Goal: Task Accomplishment & Management: Manage account settings

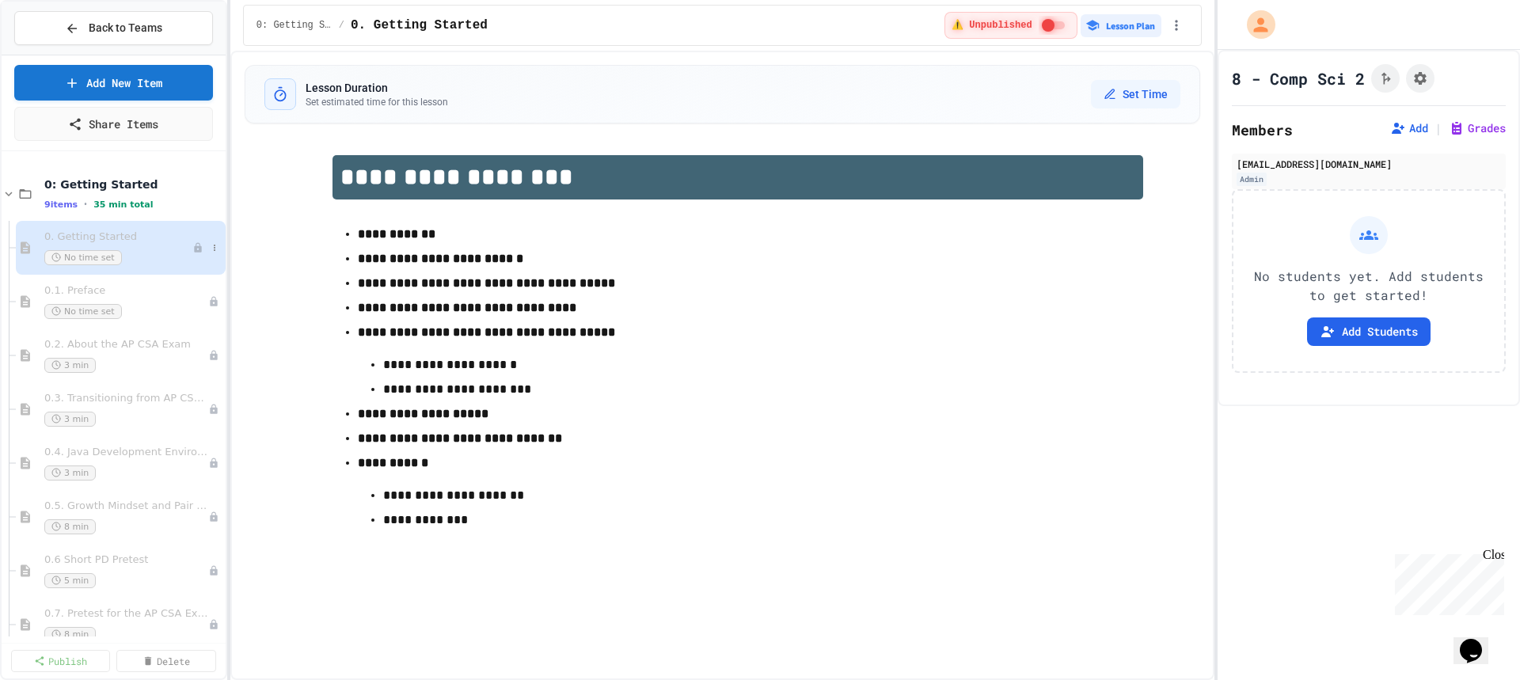
click at [107, 248] on div "0. Getting Started No time set" at bounding box center [118, 247] width 148 height 35
click at [1112, 24] on button "Lesson Plan" at bounding box center [1121, 25] width 81 height 23
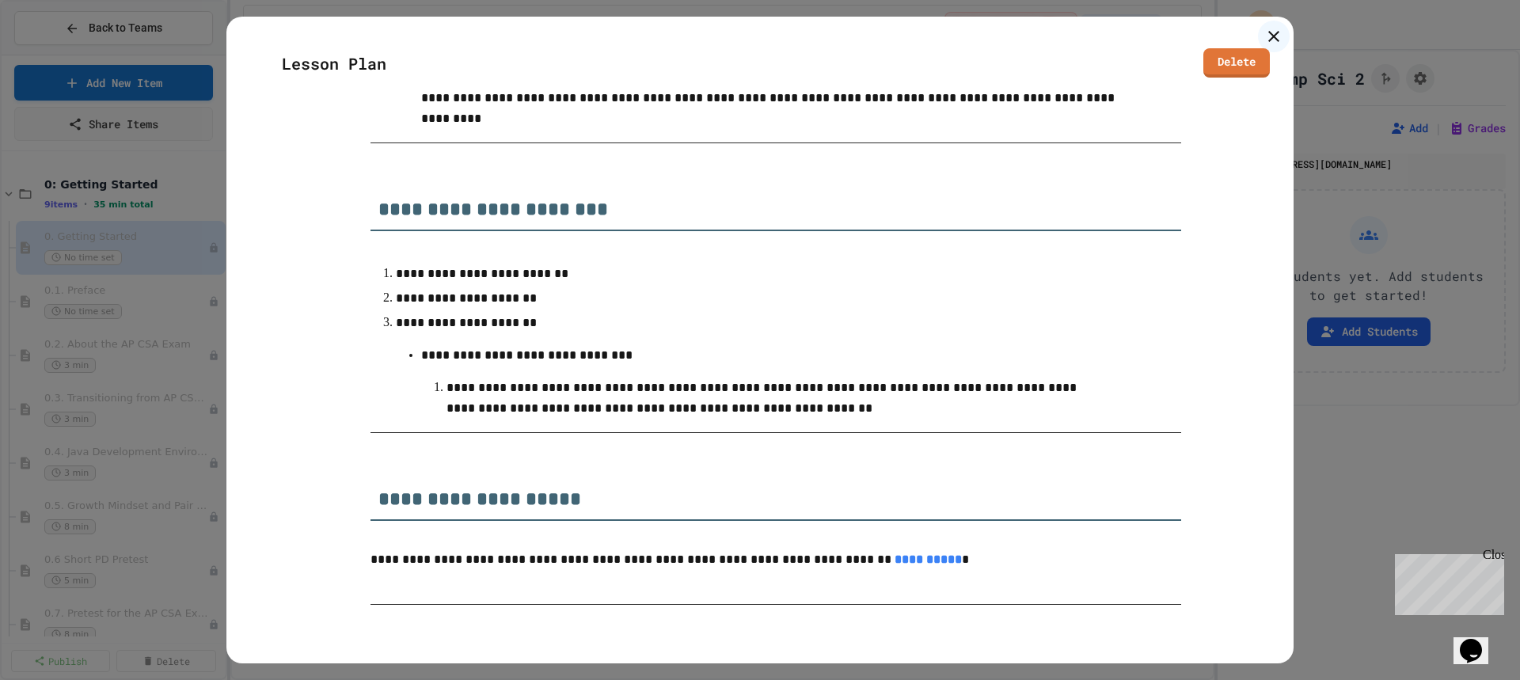
scroll to position [1564, 0]
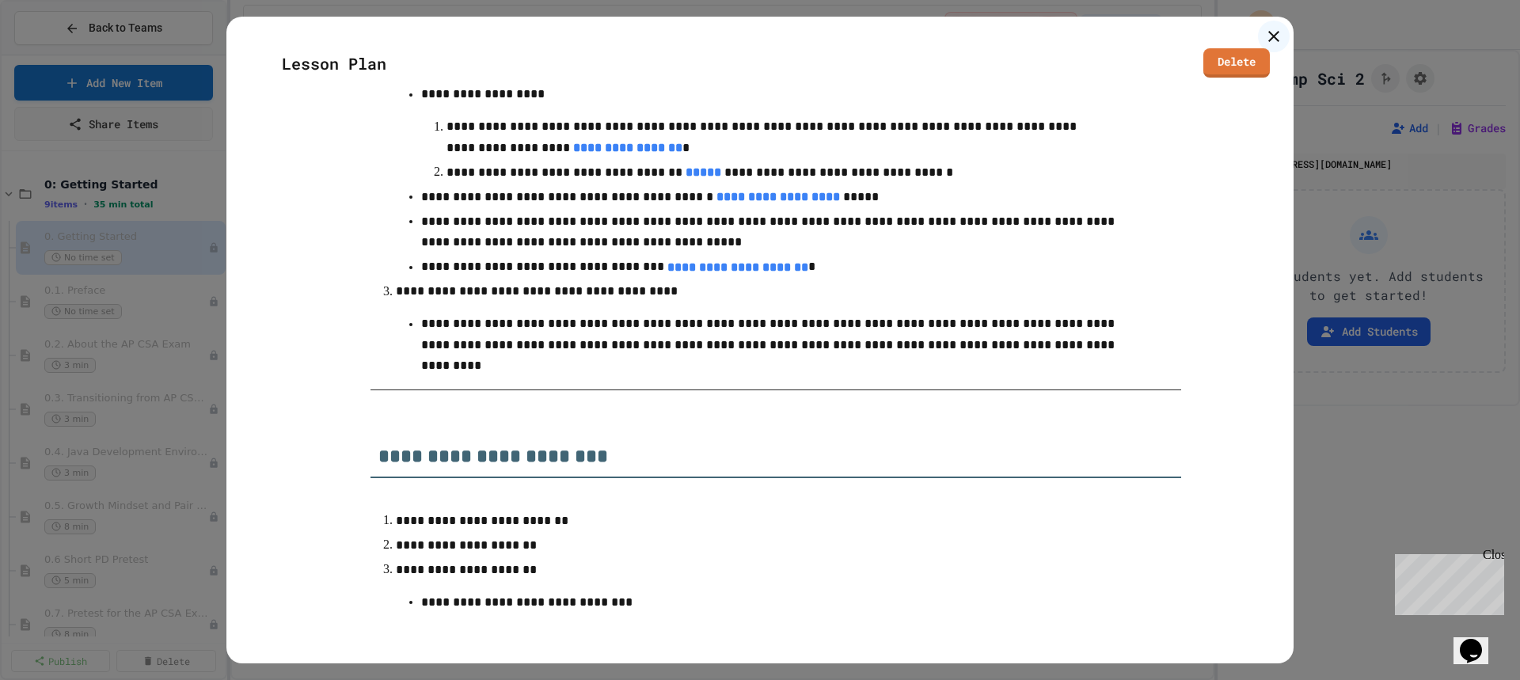
click at [1273, 35] on icon at bounding box center [1273, 36] width 19 height 19
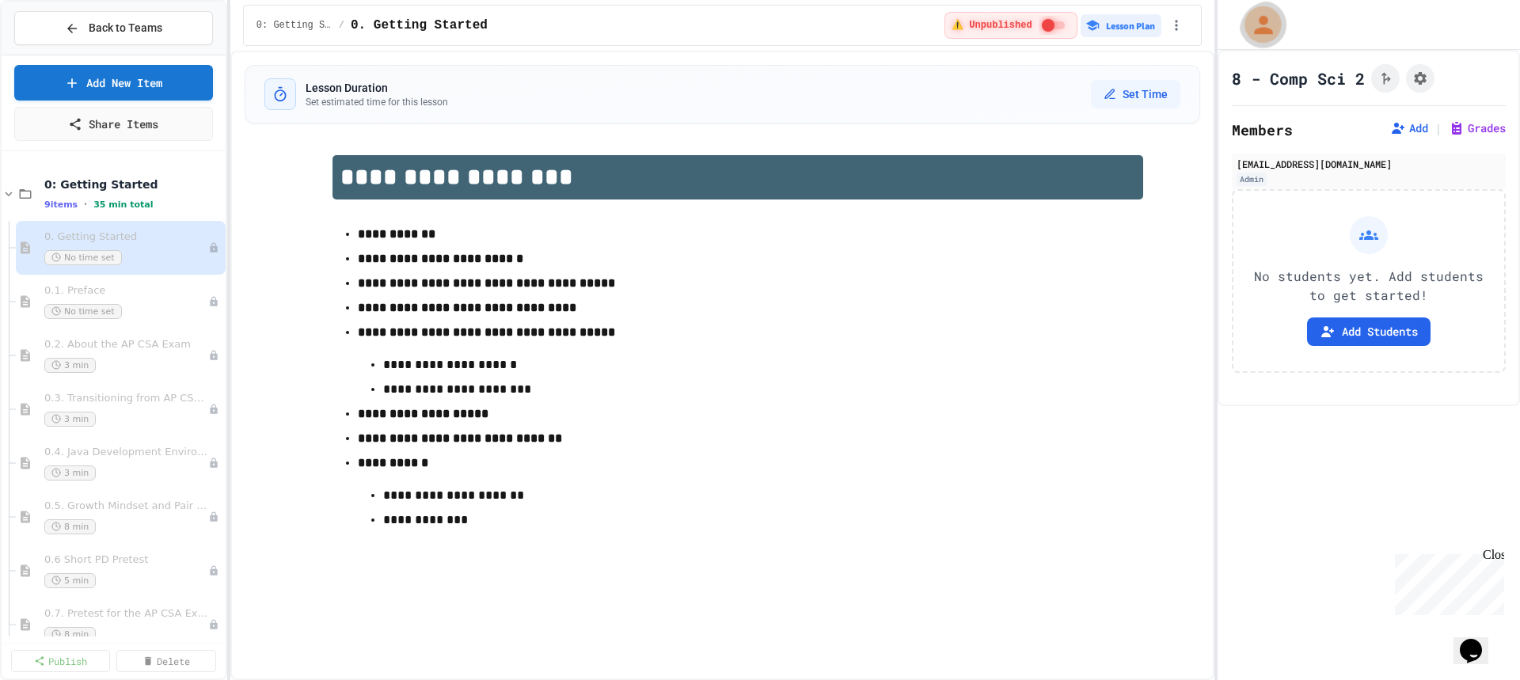
click at [1262, 23] on icon "My Account" at bounding box center [1262, 24] width 18 height 18
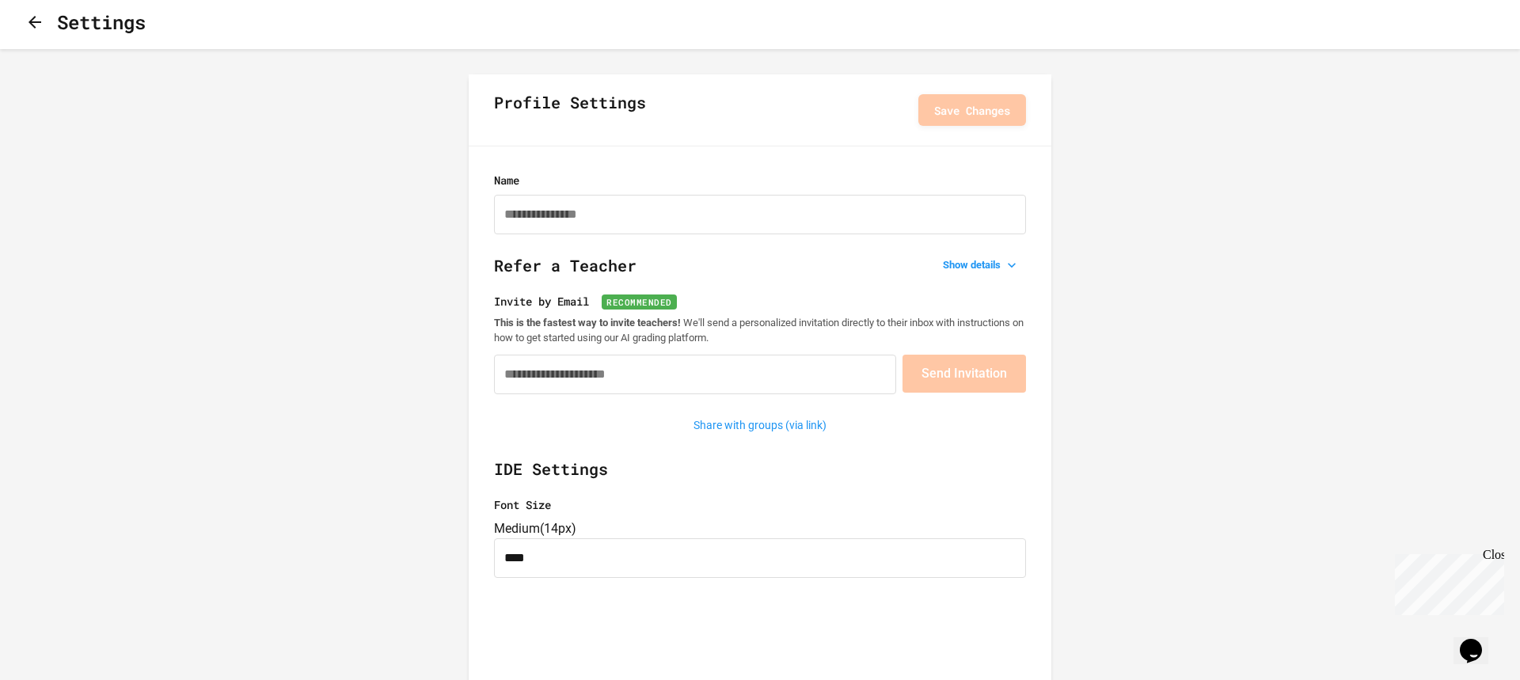
scroll to position [8, 0]
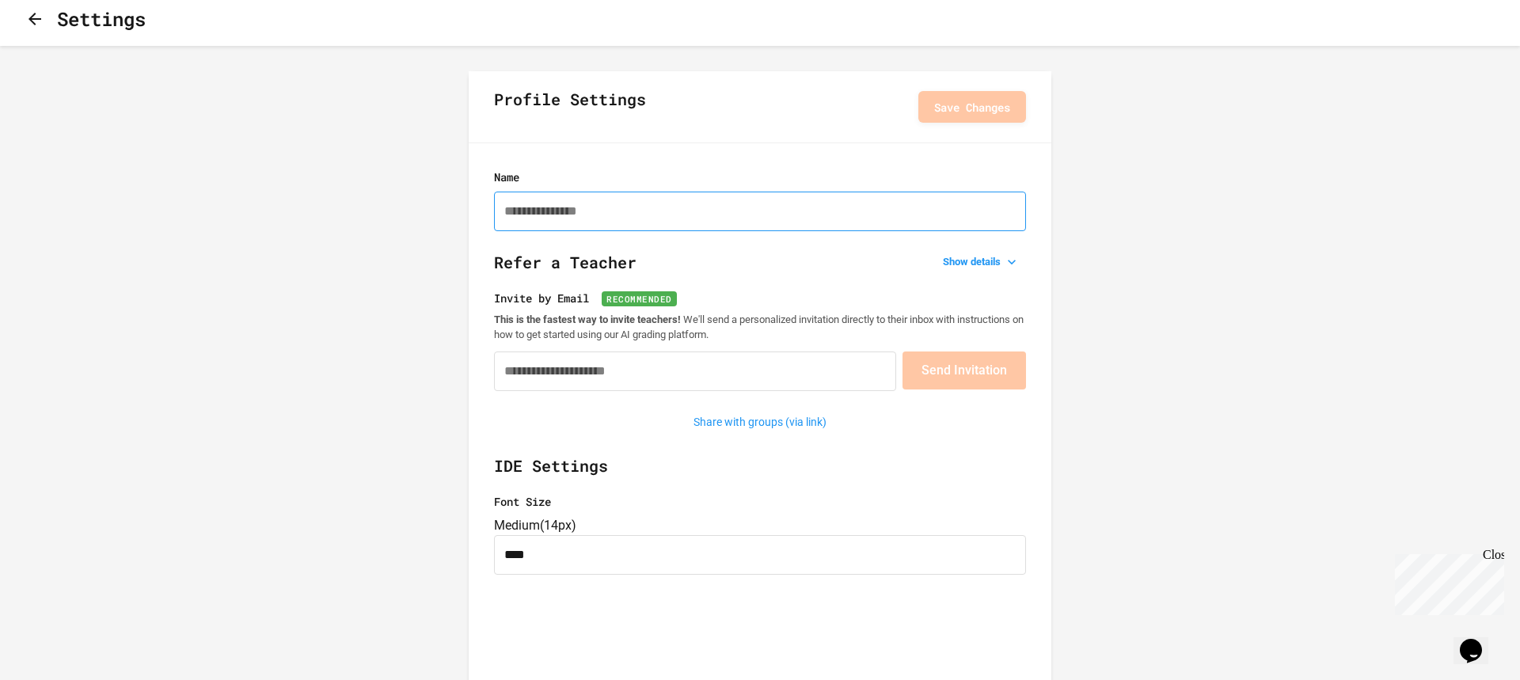
click at [624, 215] on input "Name" at bounding box center [760, 212] width 532 height 40
type input "**********"
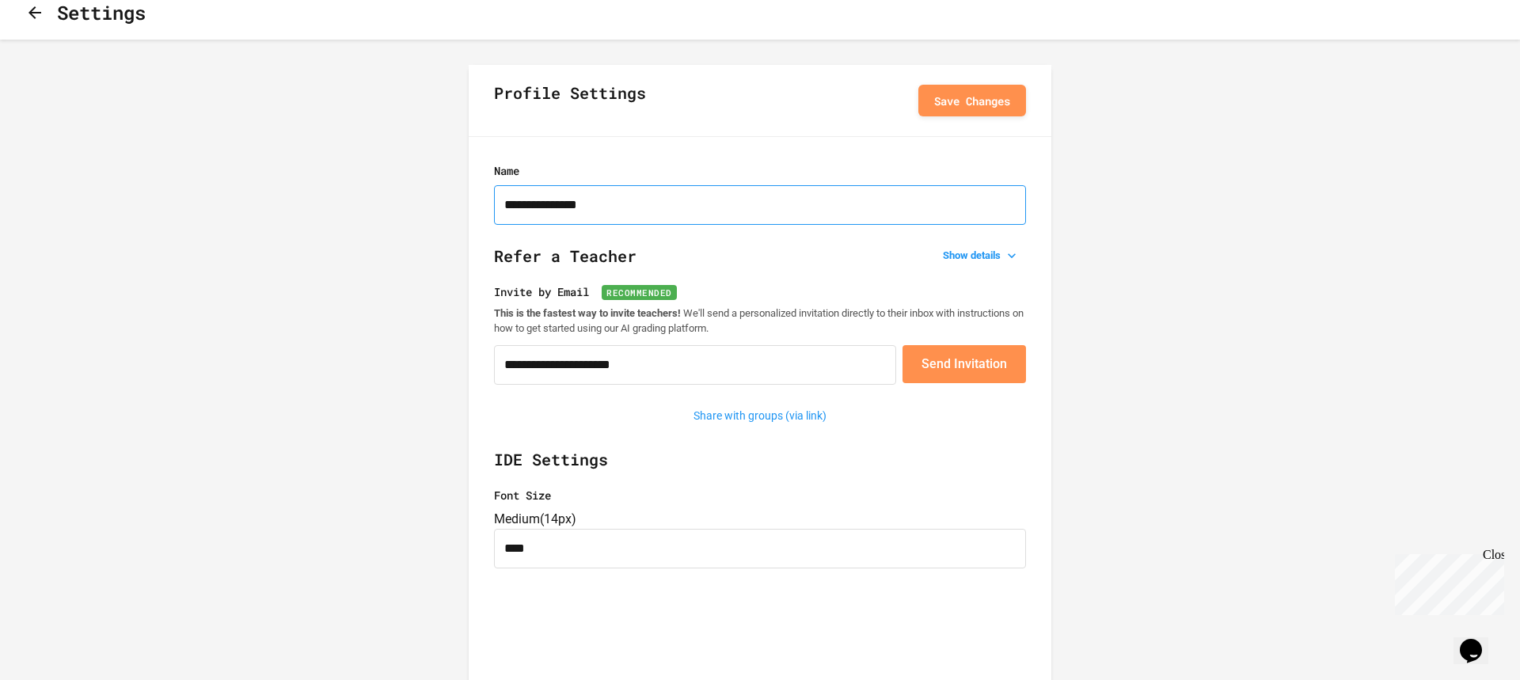
scroll to position [16, 0]
drag, startPoint x: 667, startPoint y: 369, endPoint x: 487, endPoint y: 369, distance: 179.7
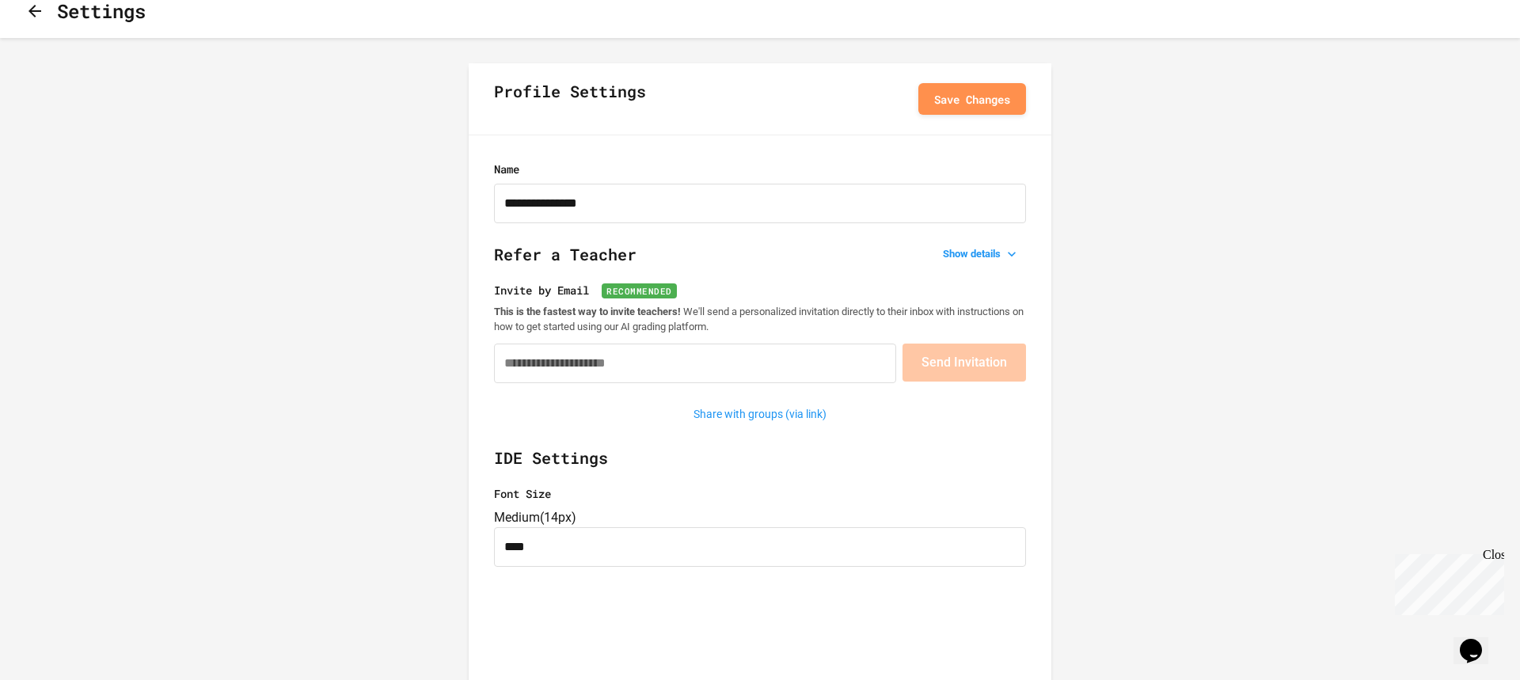
click at [919, 465] on h2 "IDE Settings" at bounding box center [760, 466] width 532 height 40
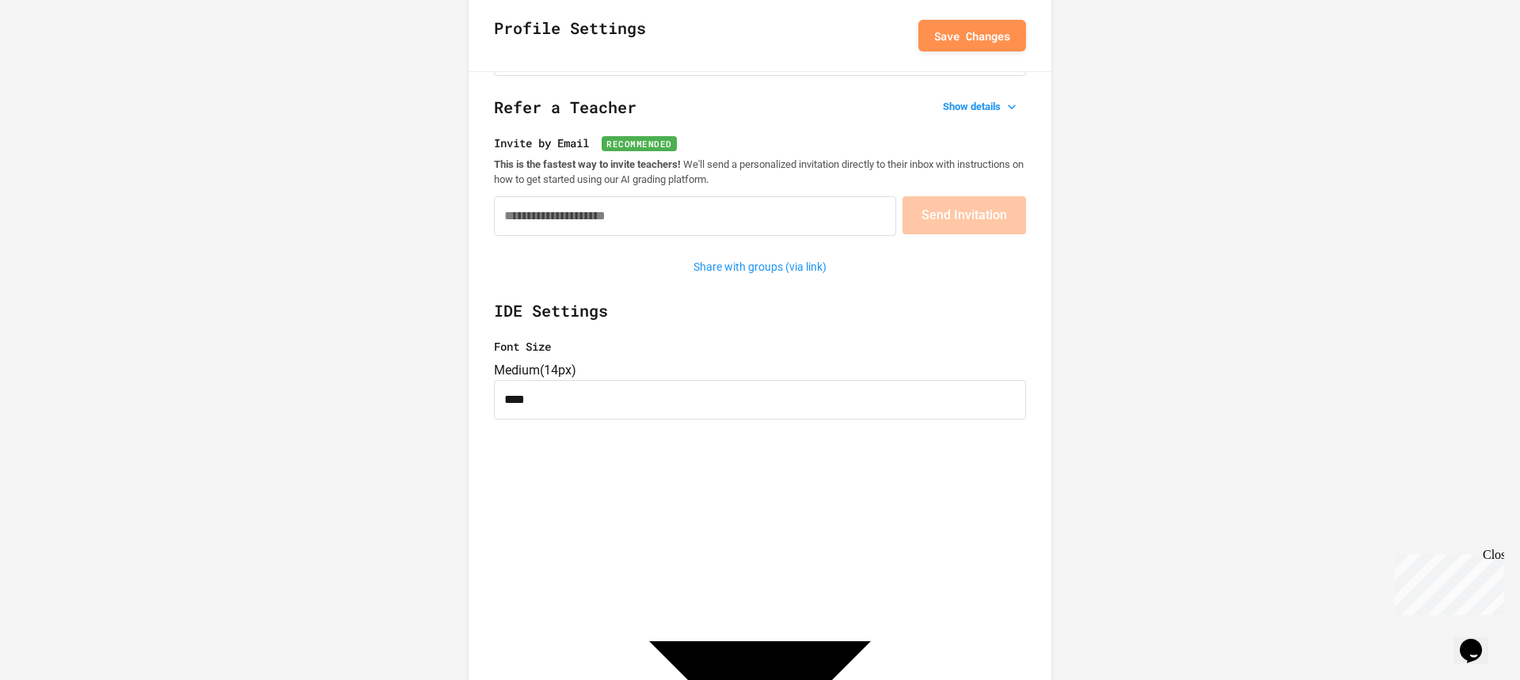
scroll to position [0, 0]
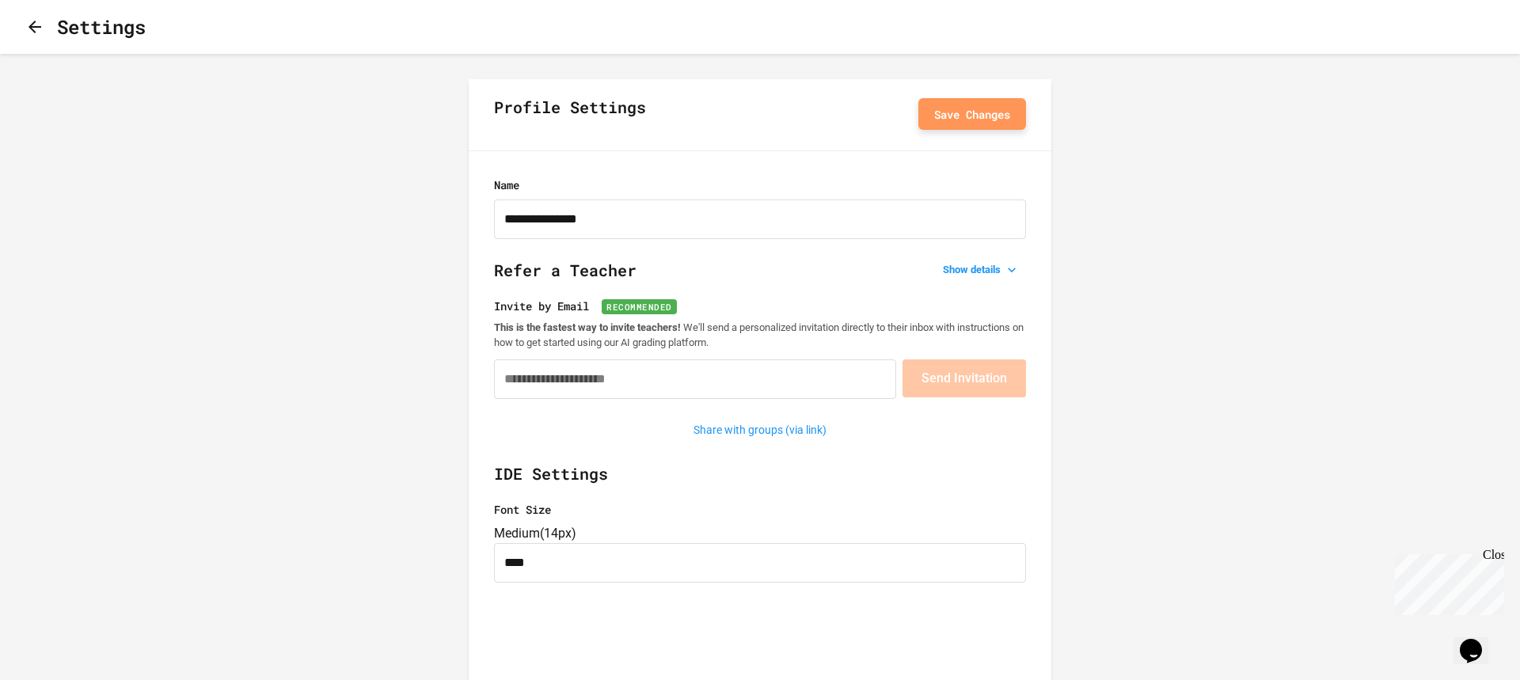
click at [932, 110] on button "Save Changes" at bounding box center [972, 114] width 108 height 32
click at [41, 28] on icon "button" at bounding box center [35, 27] width 13 height 13
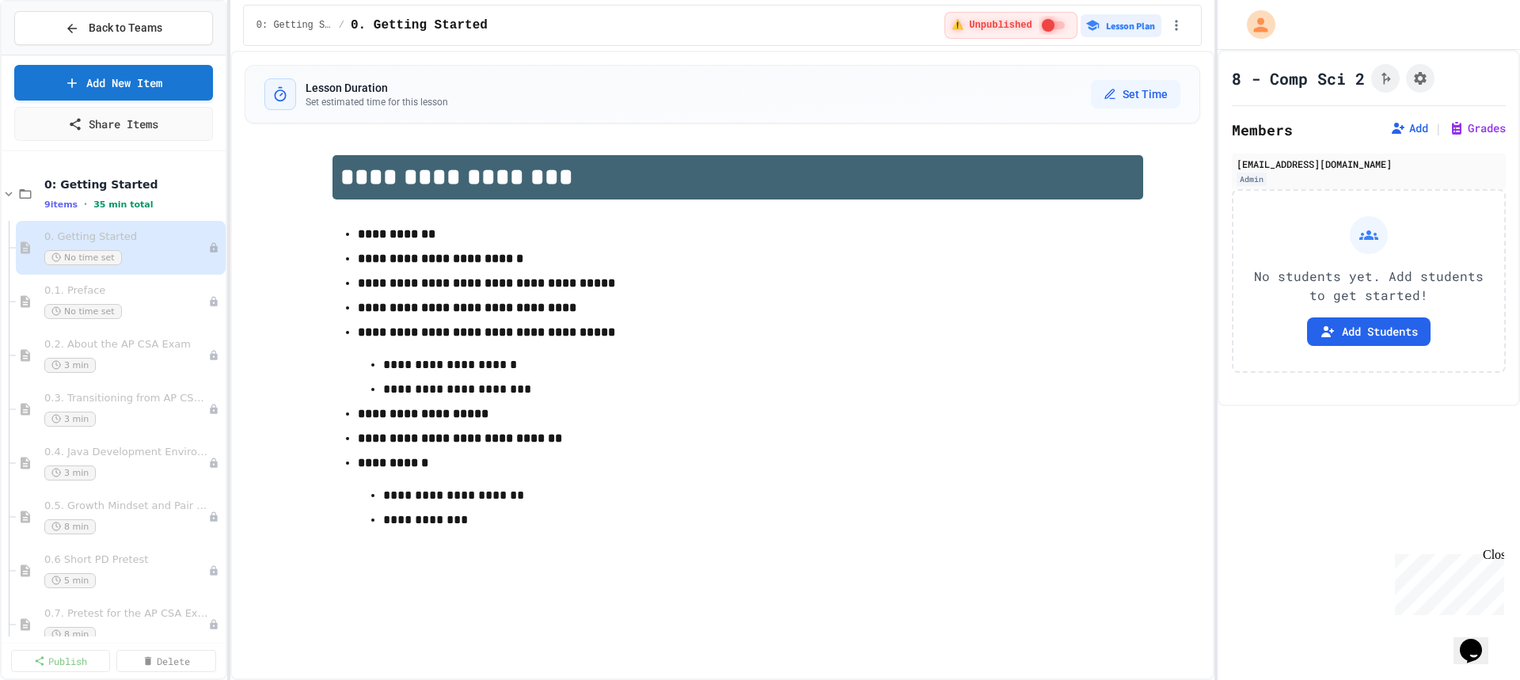
click at [523, 184] on h1 "**********" at bounding box center [738, 177] width 811 height 44
click at [797, 294] on p "**********" at bounding box center [738, 283] width 760 height 21
click at [310, 236] on icon at bounding box center [309, 233] width 14 height 16
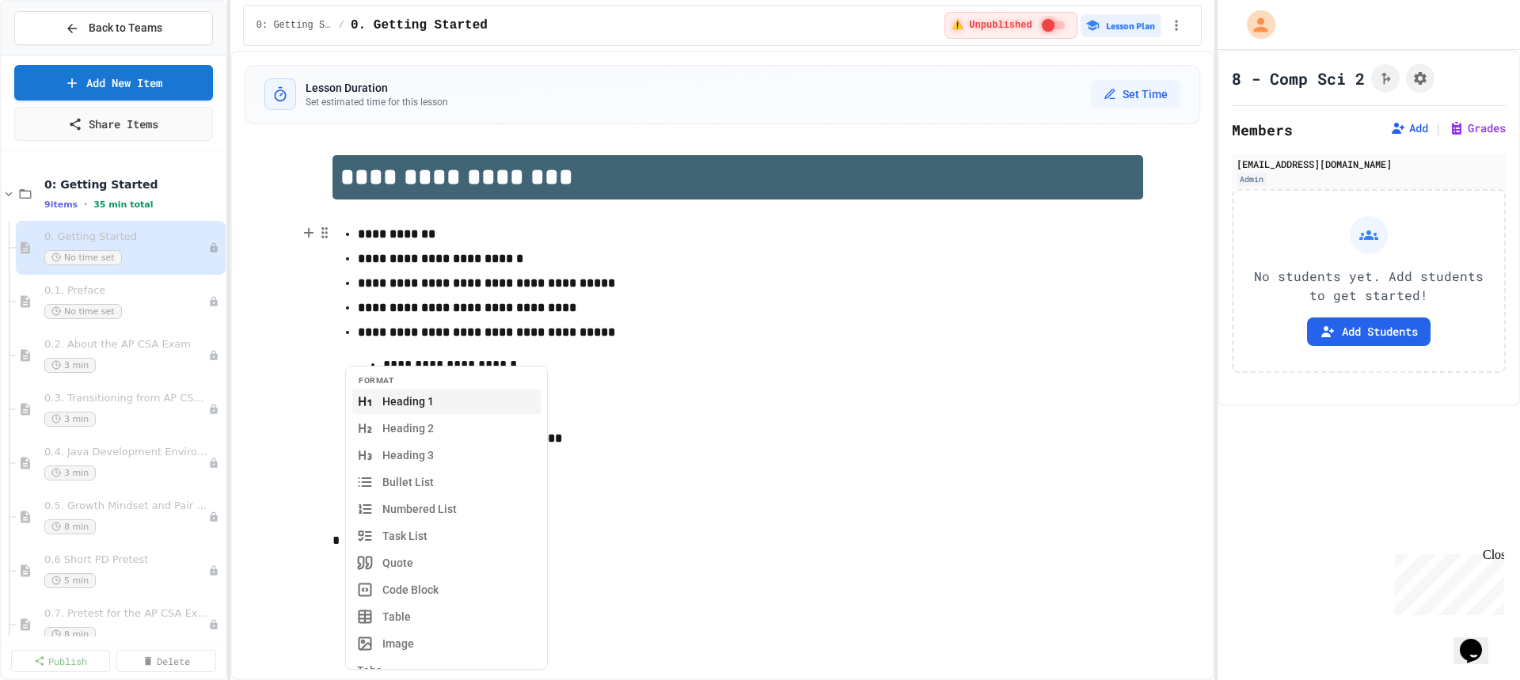
click at [694, 374] on p "**********" at bounding box center [737, 365] width 709 height 21
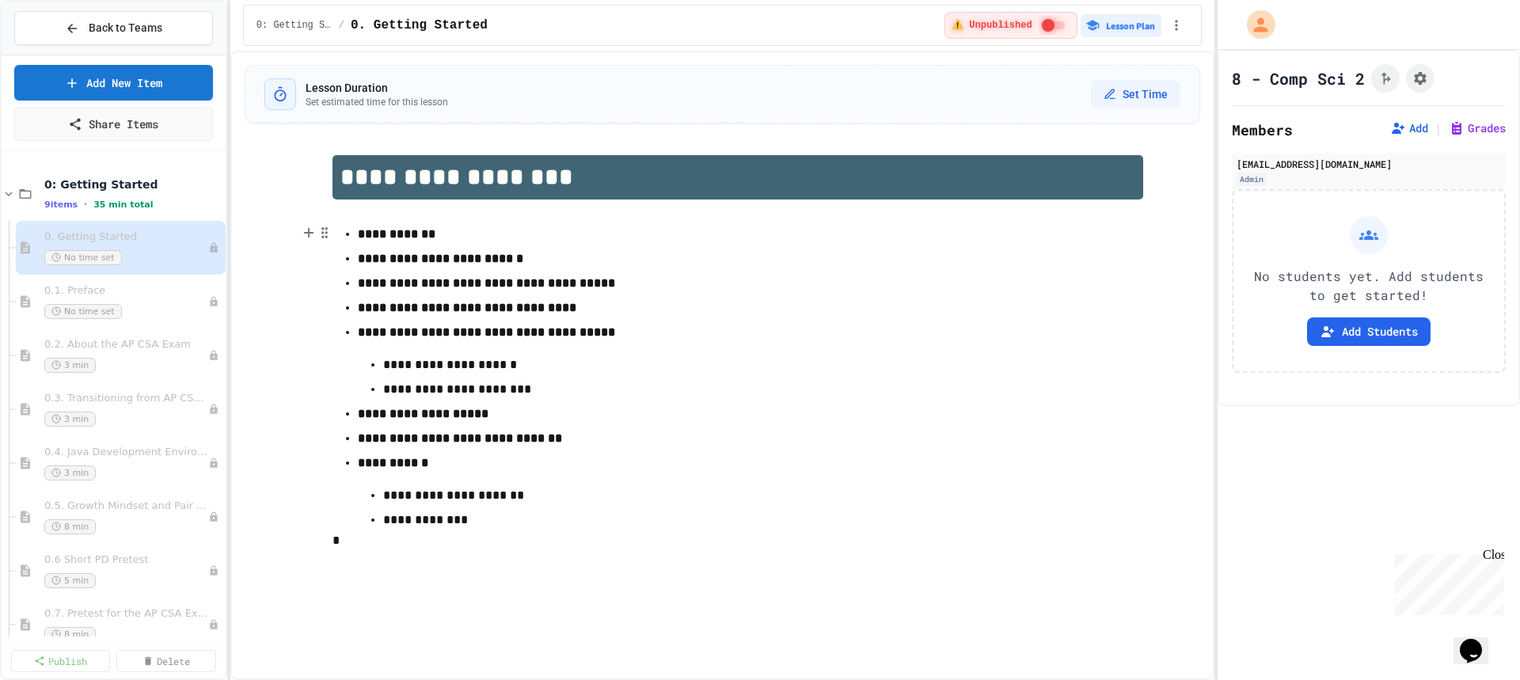
click at [309, 235] on icon at bounding box center [309, 233] width 0 height 9
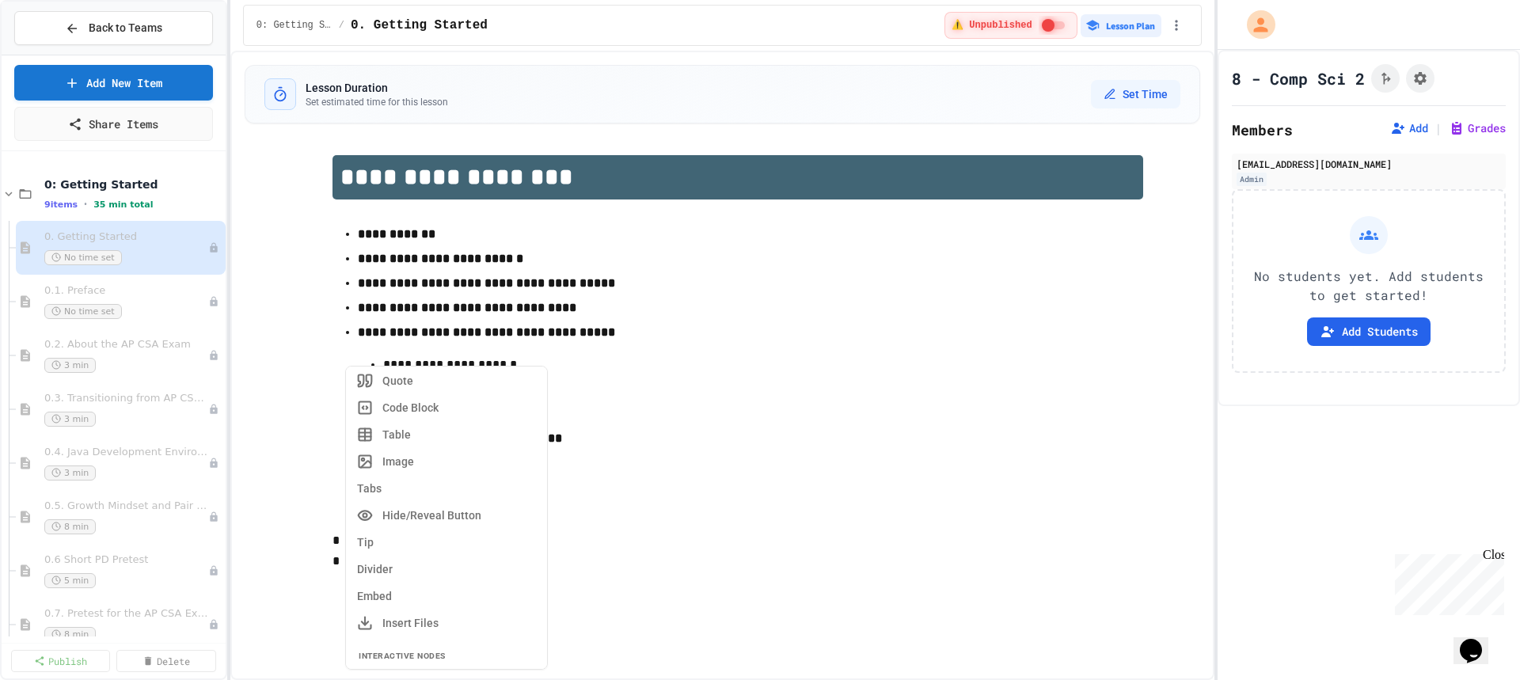
scroll to position [416, 0]
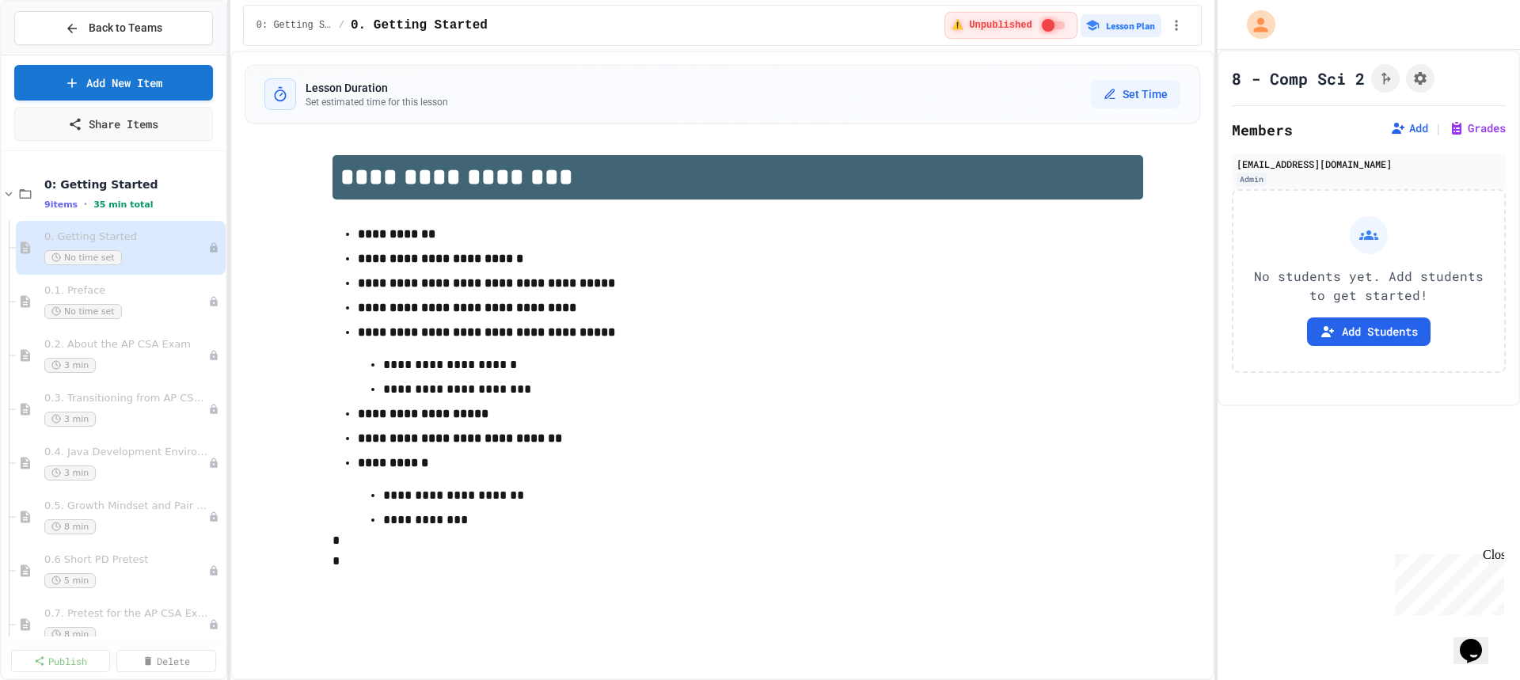
click at [739, 374] on p "**********" at bounding box center [737, 365] width 709 height 21
click at [157, 22] on span "Back to Teams" at bounding box center [126, 28] width 74 height 17
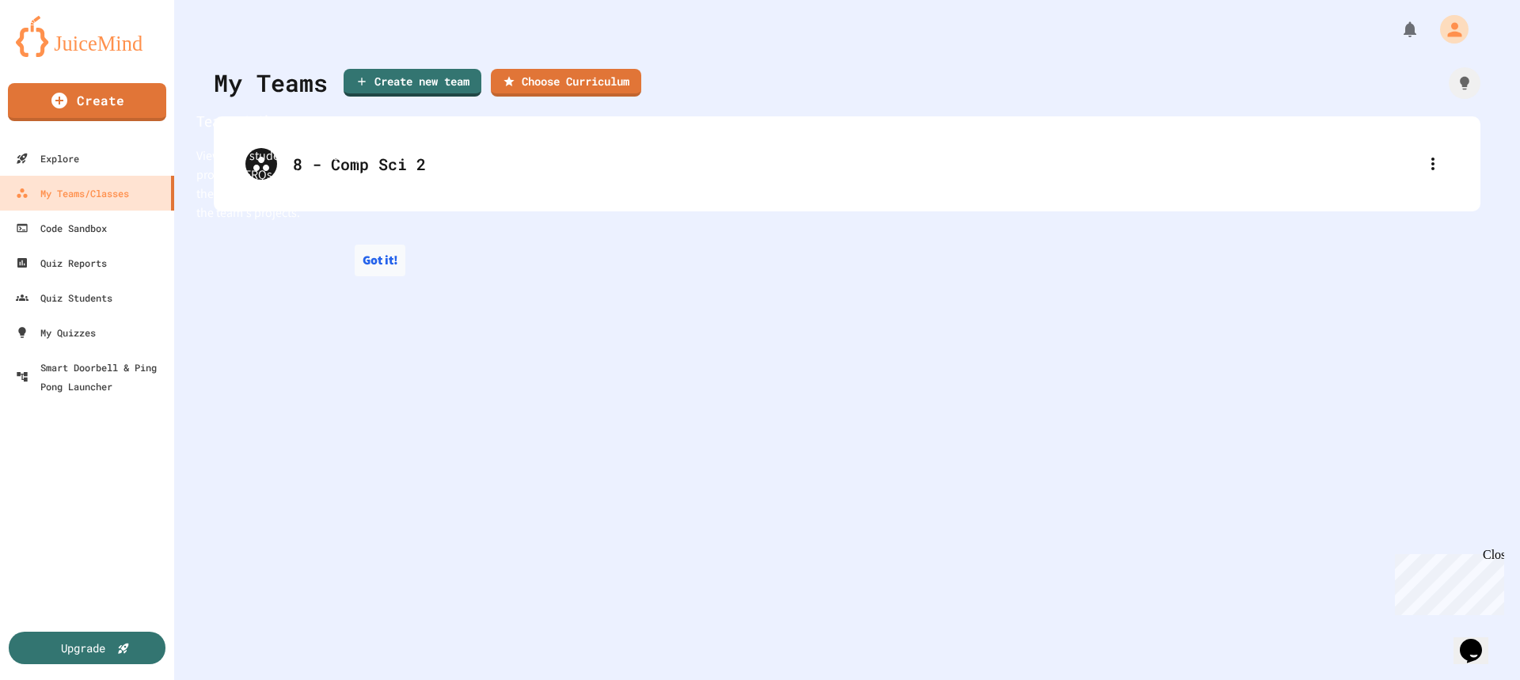
click at [379, 276] on button "Got it!" at bounding box center [380, 261] width 51 height 32
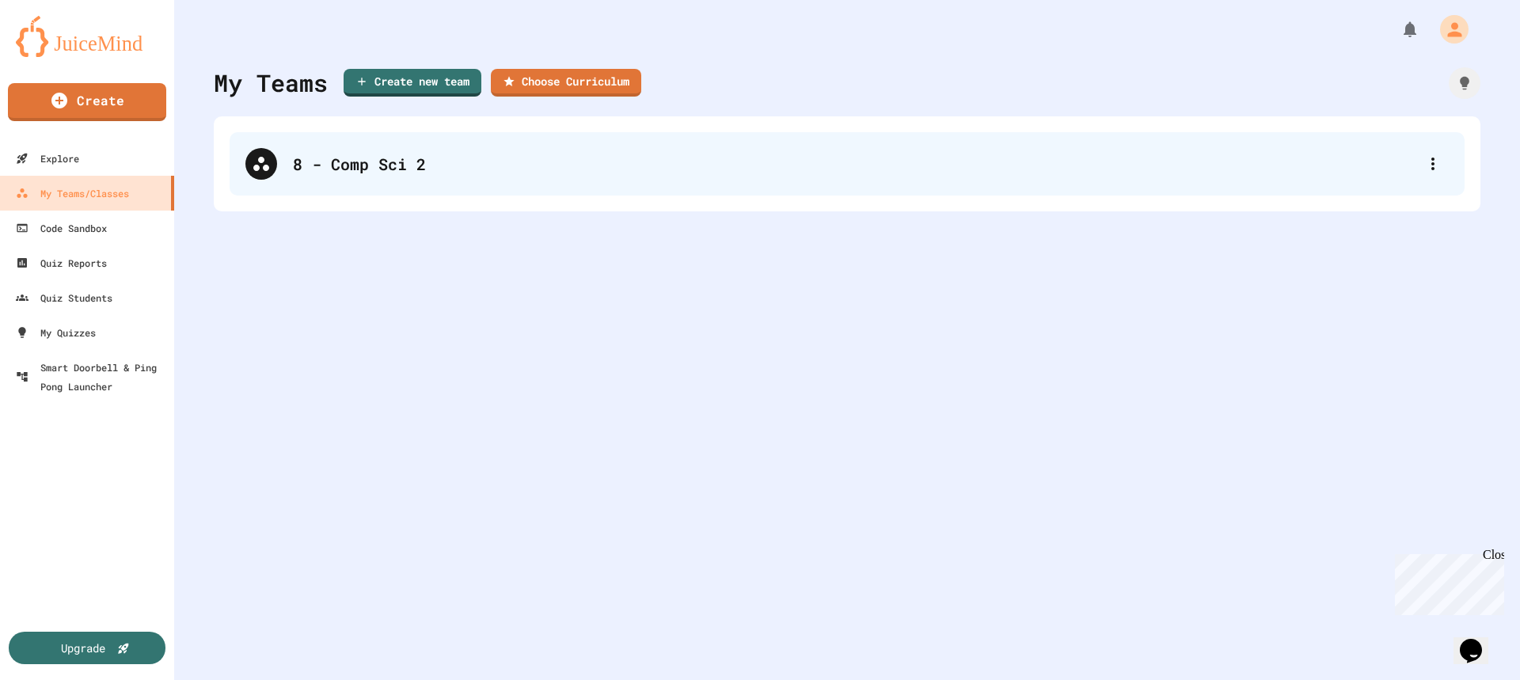
click at [538, 180] on div "8 - Comp Sci 2" at bounding box center [847, 163] width 1235 height 63
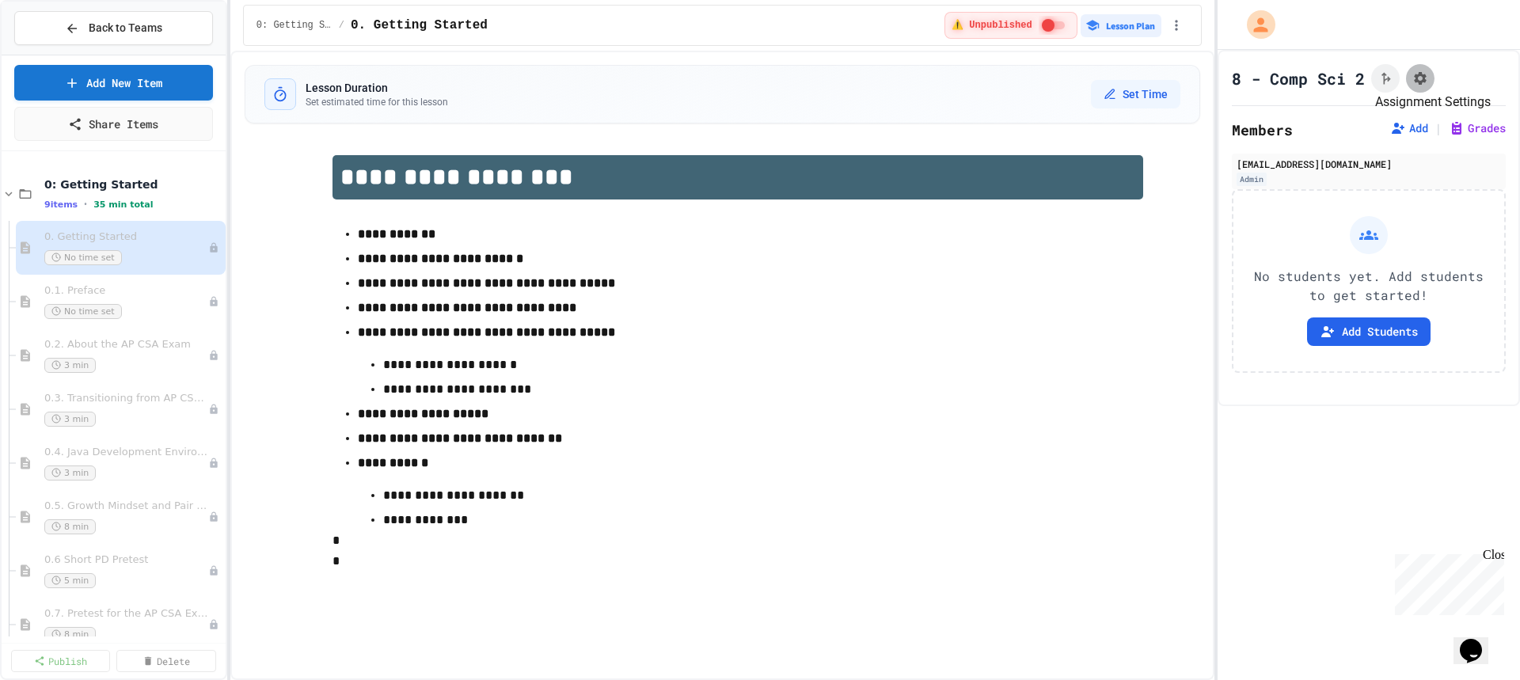
click at [1420, 82] on icon "Assignment Settings" at bounding box center [1420, 78] width 13 height 13
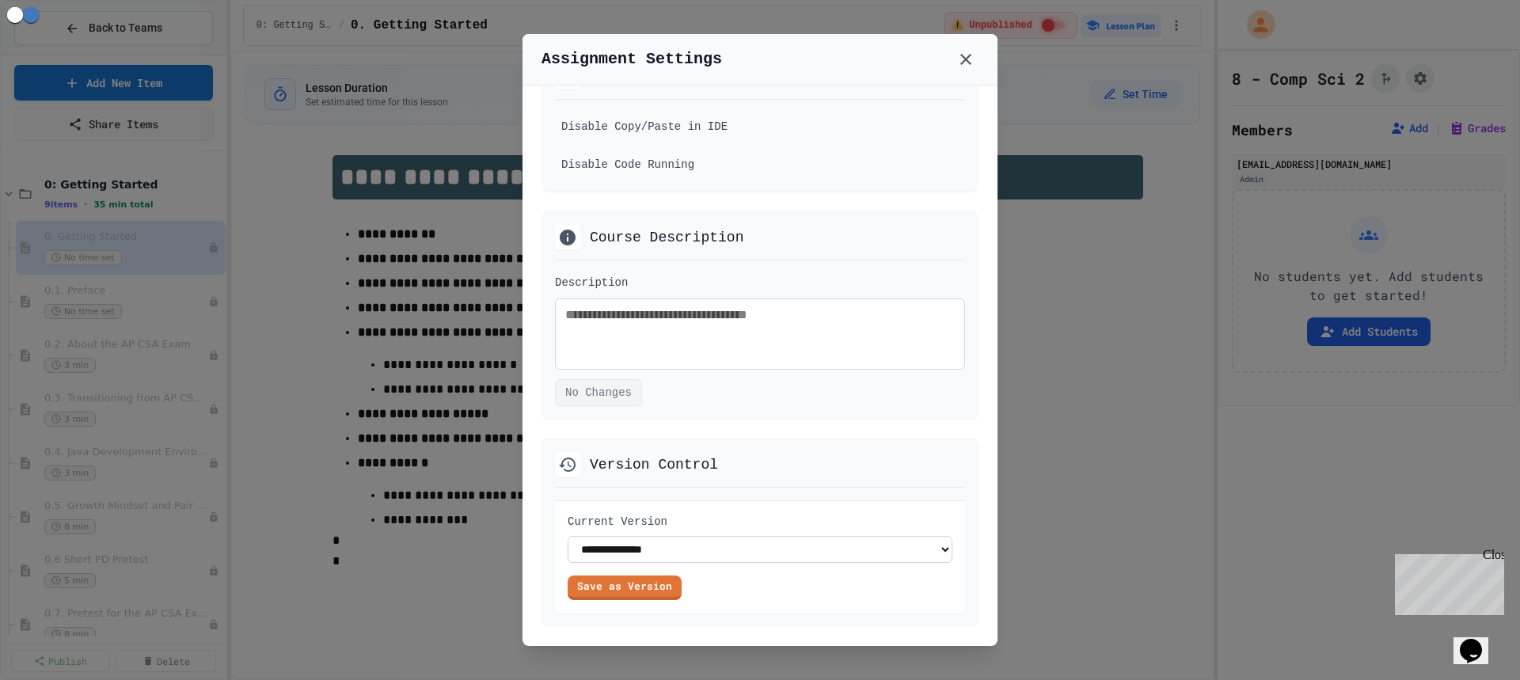
scroll to position [946, 0]
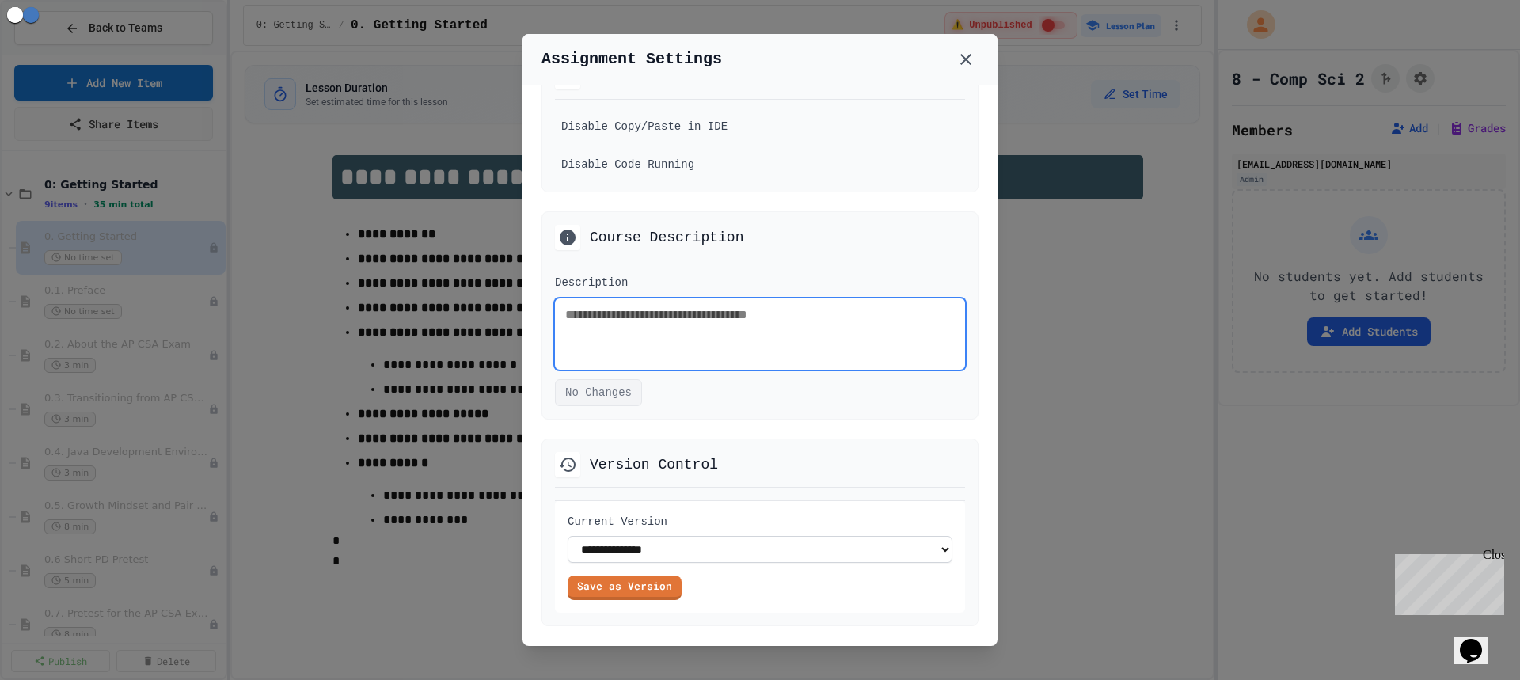
click at [756, 359] on textarea at bounding box center [760, 333] width 410 height 71
type textarea "**********"
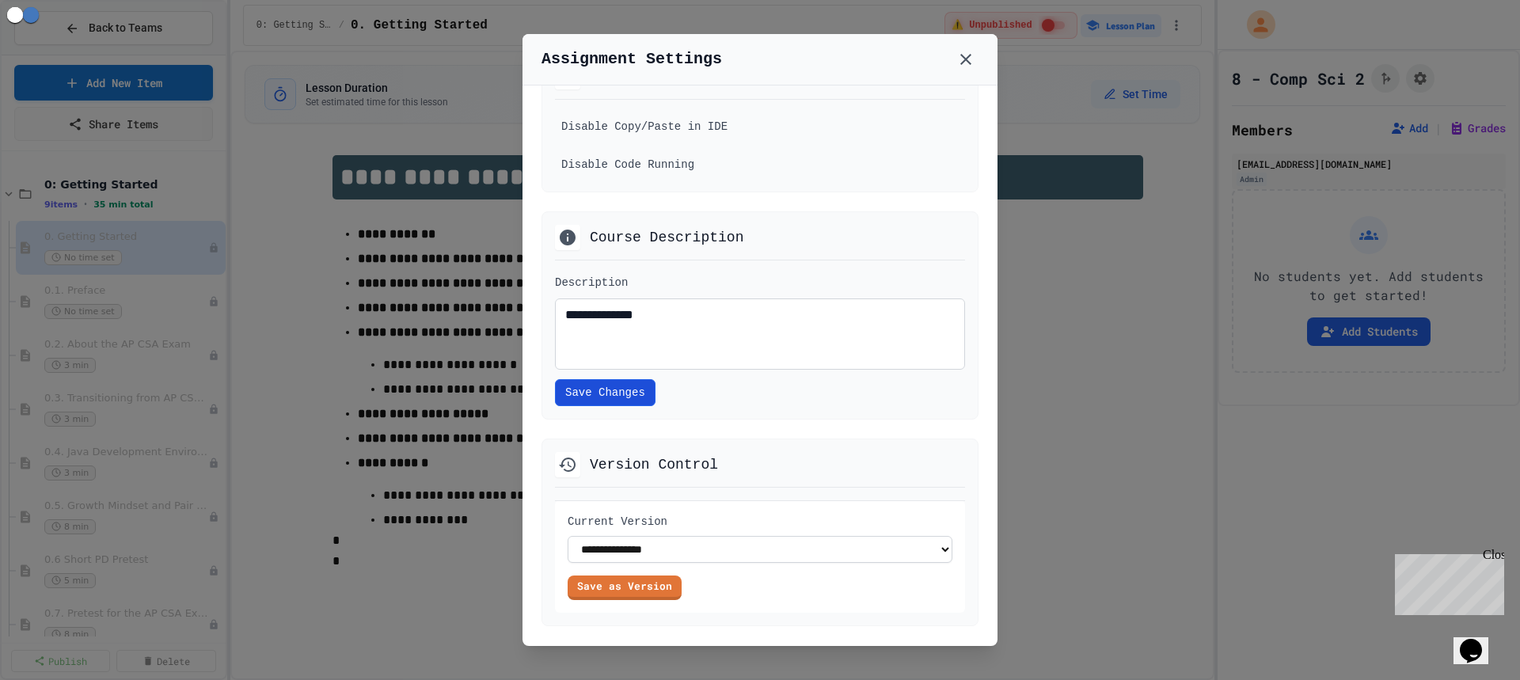
click at [615, 406] on button "Save Changes" at bounding box center [605, 392] width 101 height 27
click at [740, 548] on select "**********" at bounding box center [760, 549] width 385 height 27
click at [738, 548] on select "**********" at bounding box center [760, 549] width 385 height 27
drag, startPoint x: 623, startPoint y: 587, endPoint x: 794, endPoint y: 437, distance: 227.3
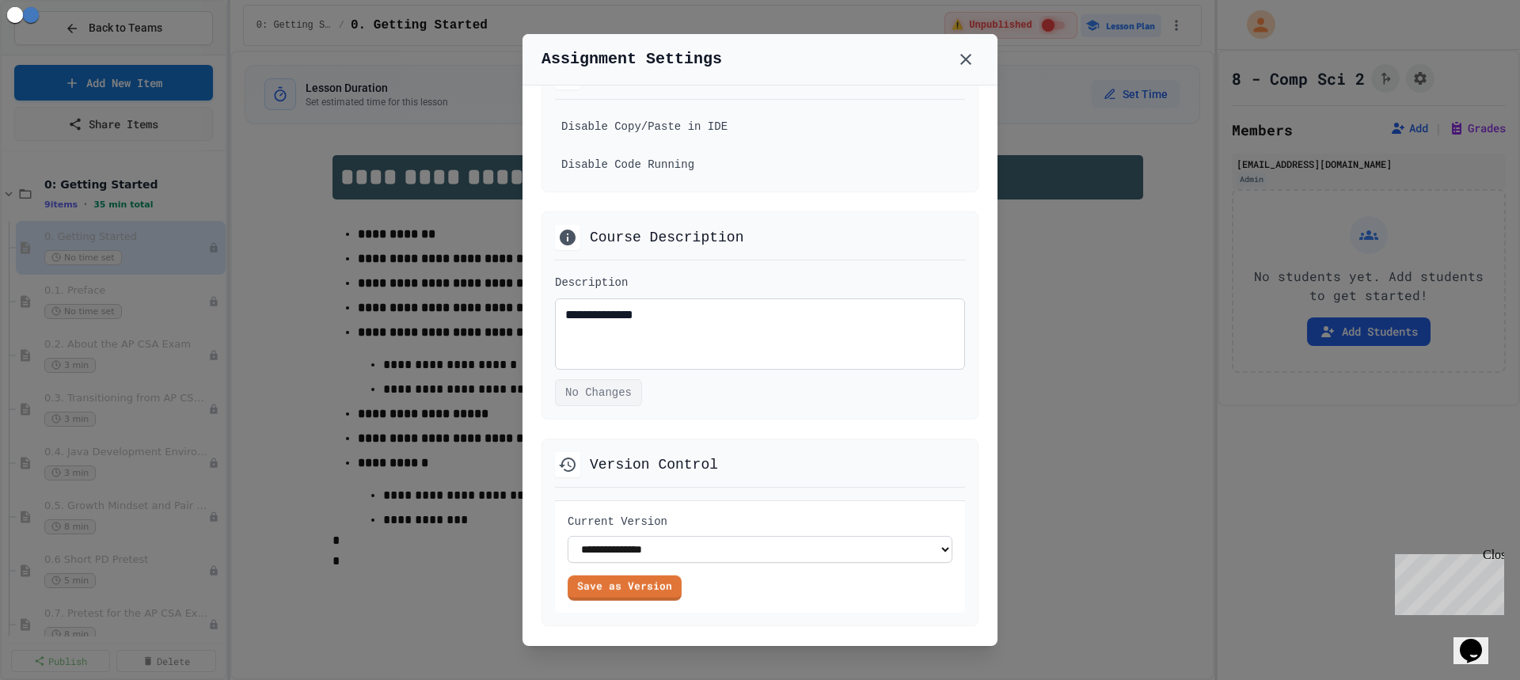
click at [794, 439] on div "**********" at bounding box center [760, 533] width 437 height 188
click at [637, 587] on link "Save as Version" at bounding box center [625, 585] width 106 height 26
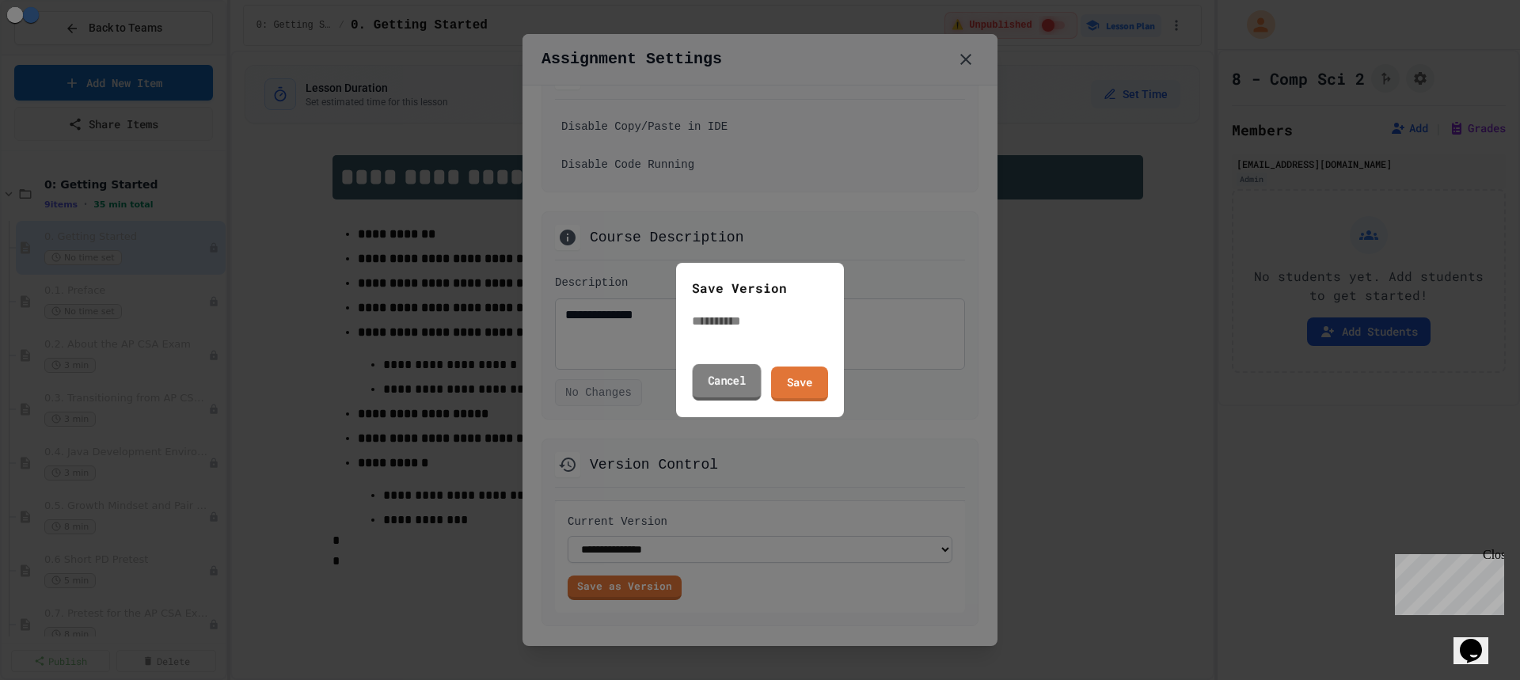
click at [739, 378] on link "Cancel" at bounding box center [727, 382] width 69 height 36
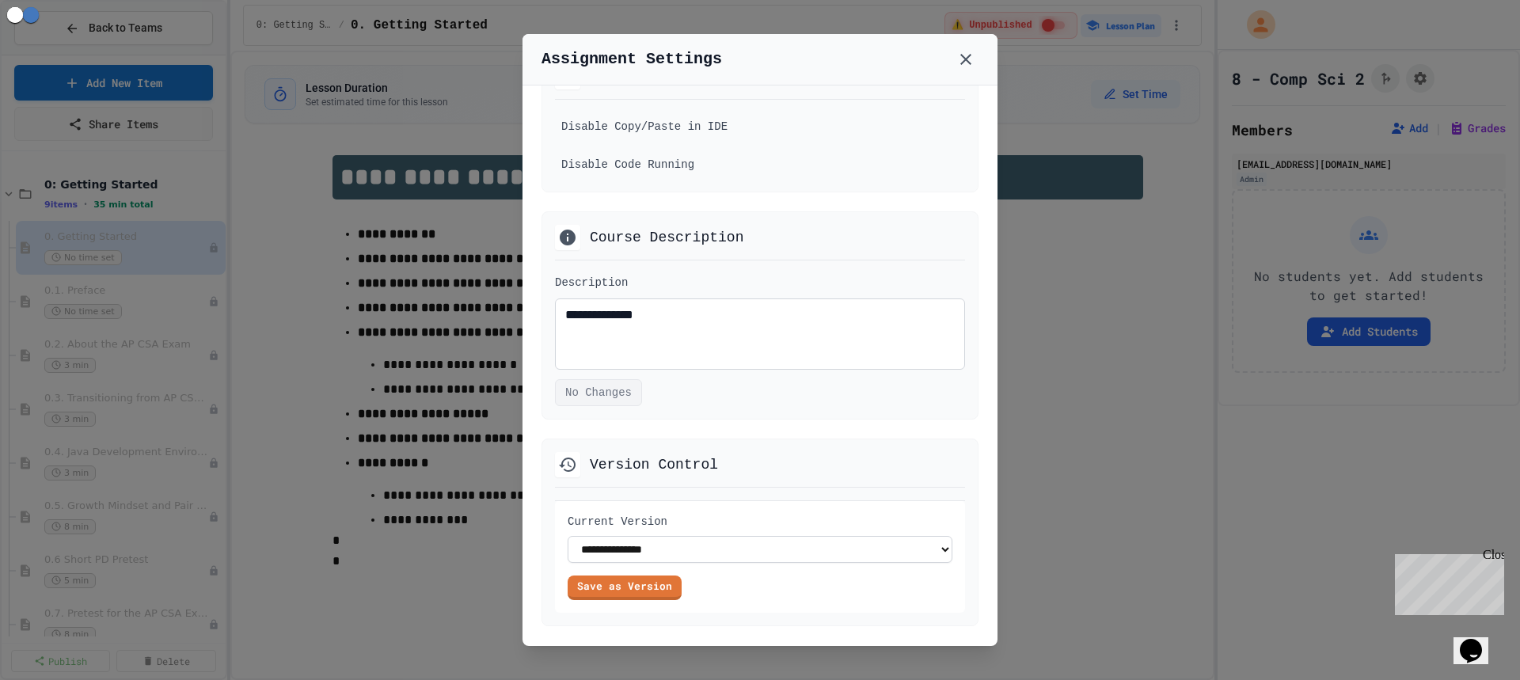
scroll to position [911, 0]
drag, startPoint x: 965, startPoint y: 64, endPoint x: 784, endPoint y: 224, distance: 241.8
click at [871, 192] on div "**********" at bounding box center [760, 340] width 475 height 612
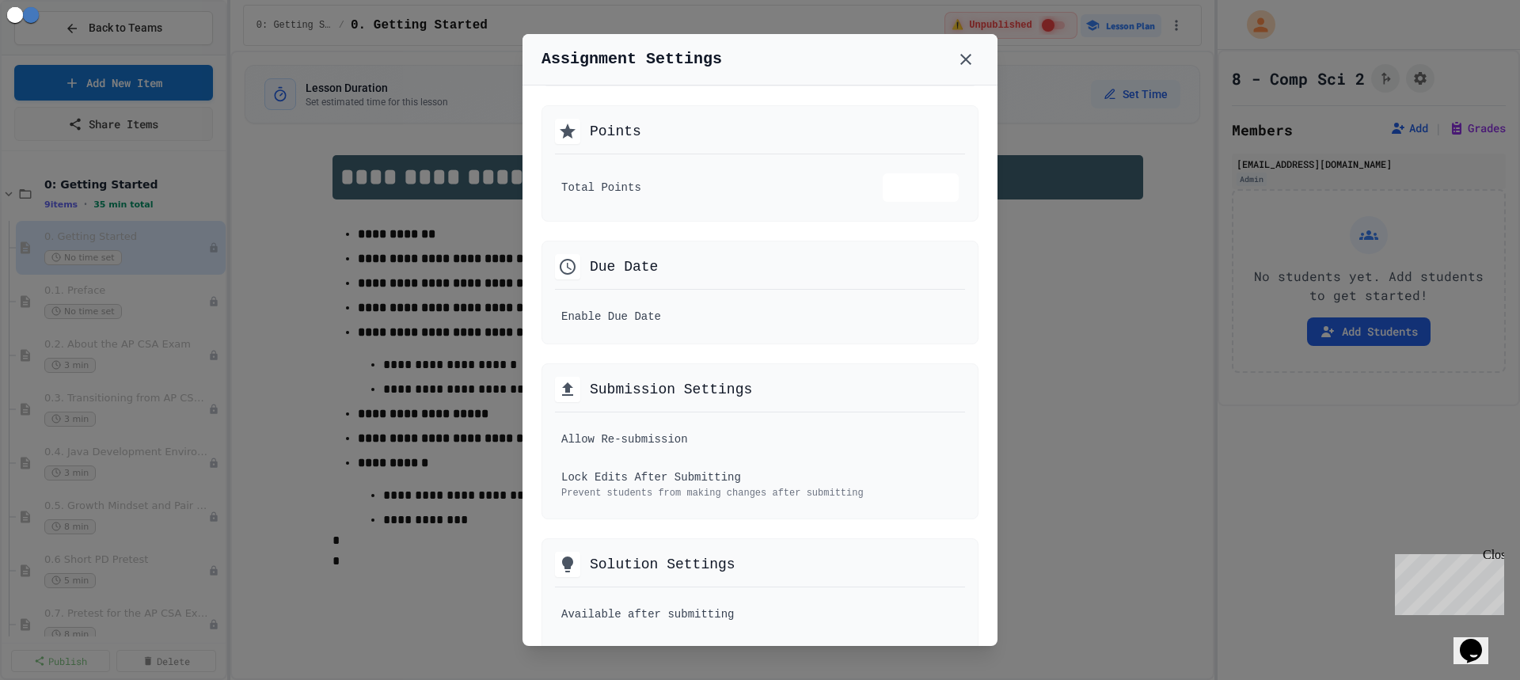
scroll to position [0, 0]
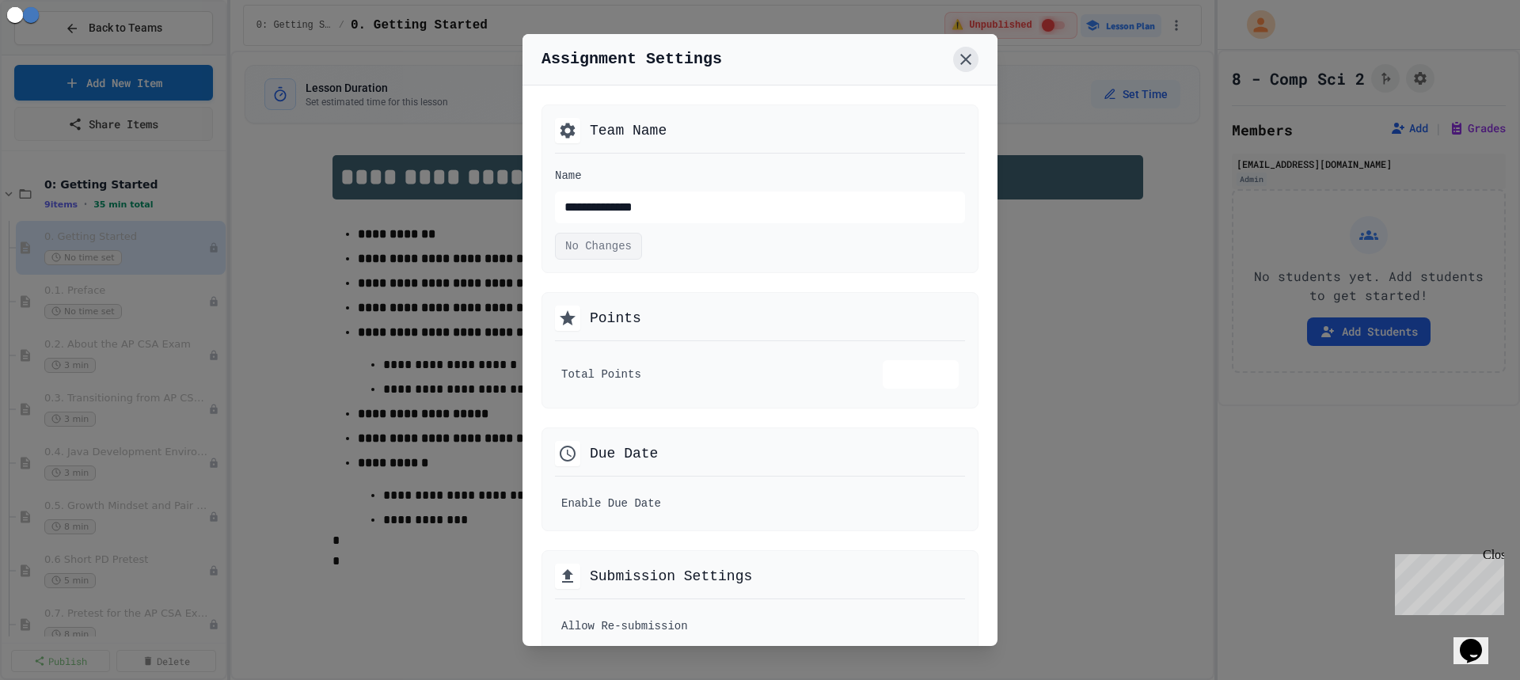
click at [956, 56] on icon at bounding box center [965, 59] width 19 height 19
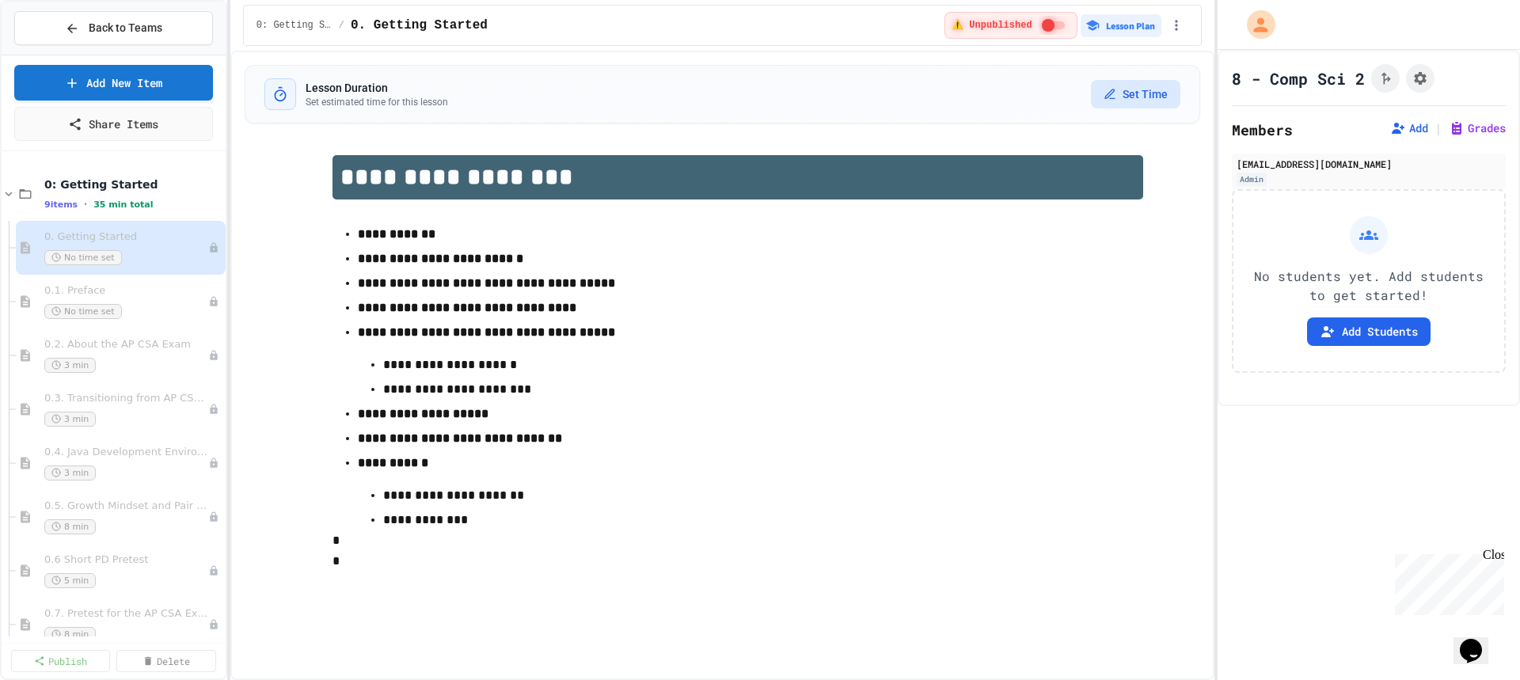
click at [1142, 90] on button "Set Time" at bounding box center [1135, 94] width 89 height 29
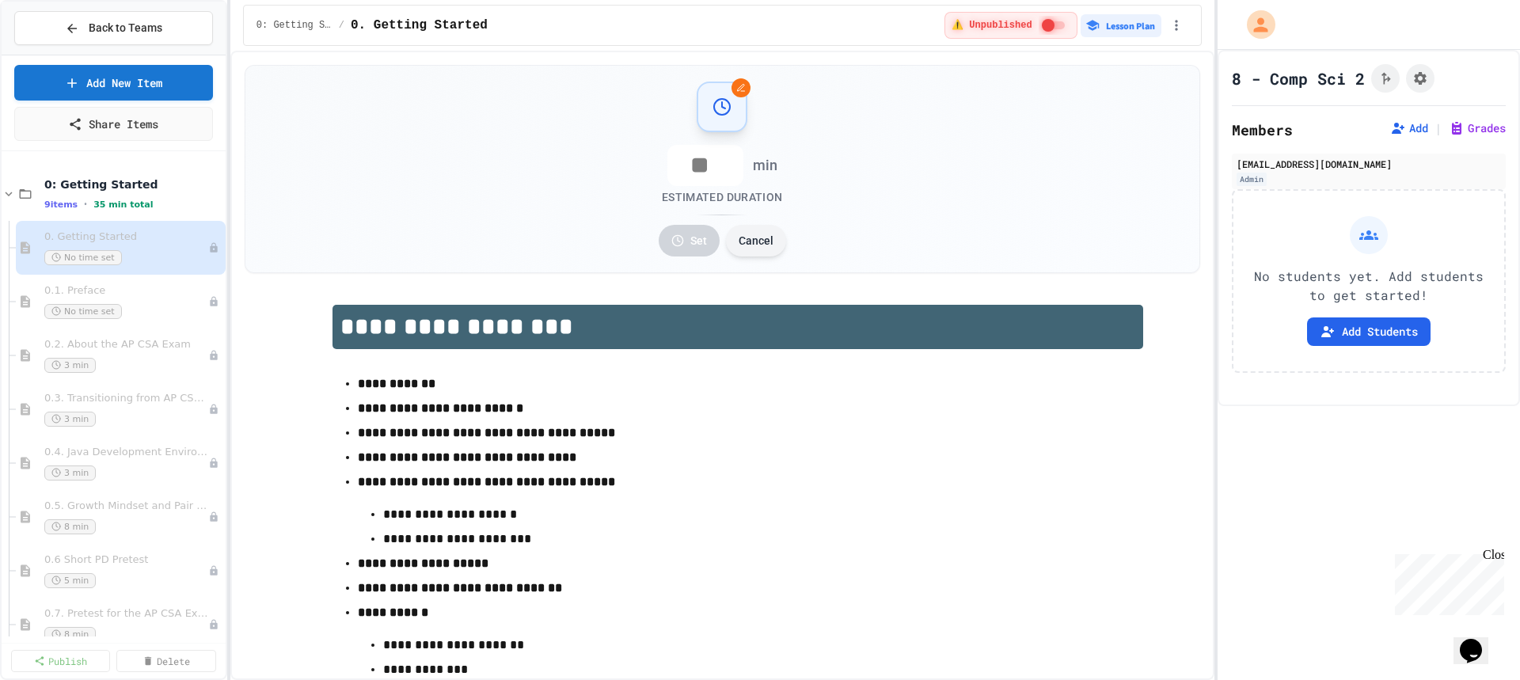
click at [756, 238] on button "Cancel" at bounding box center [756, 241] width 60 height 32
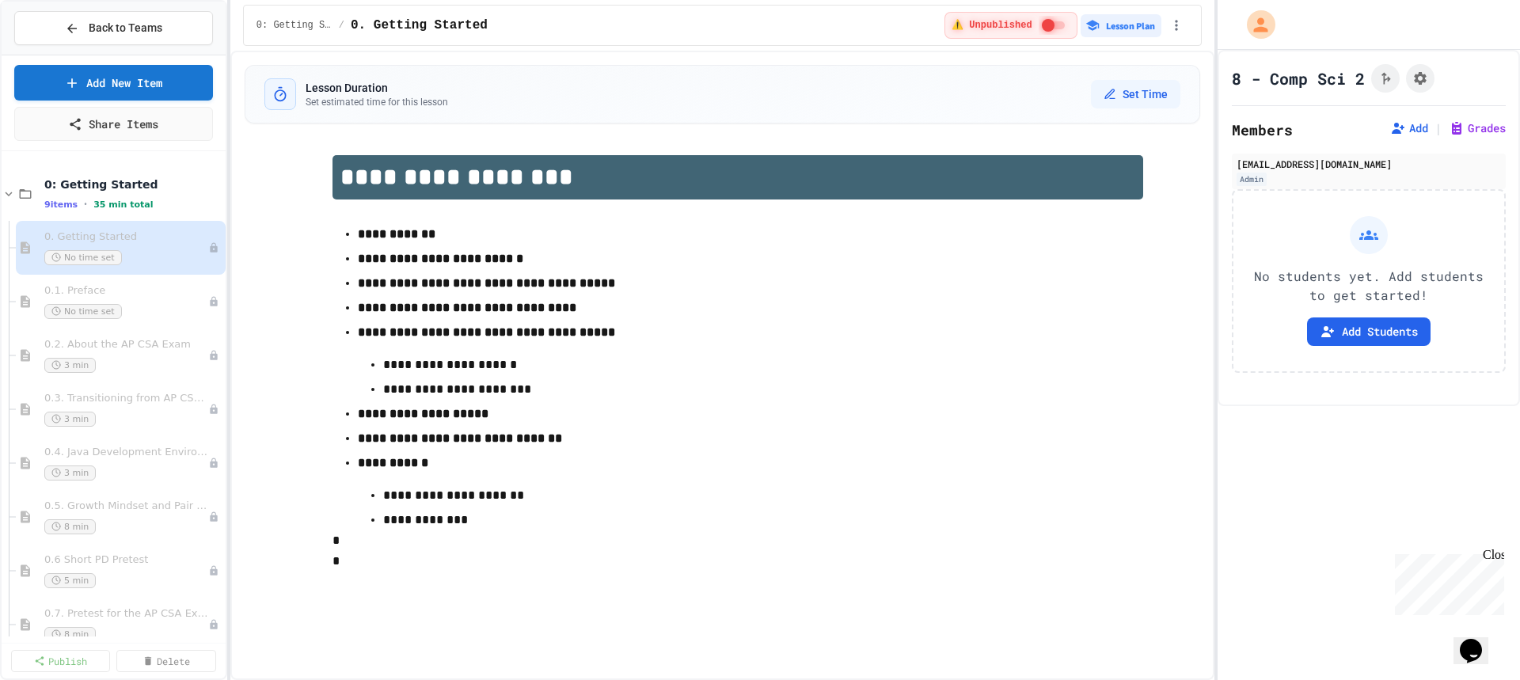
click at [278, 29] on span "0: Getting Started" at bounding box center [295, 25] width 76 height 13
click at [310, 234] on icon at bounding box center [309, 233] width 14 height 16
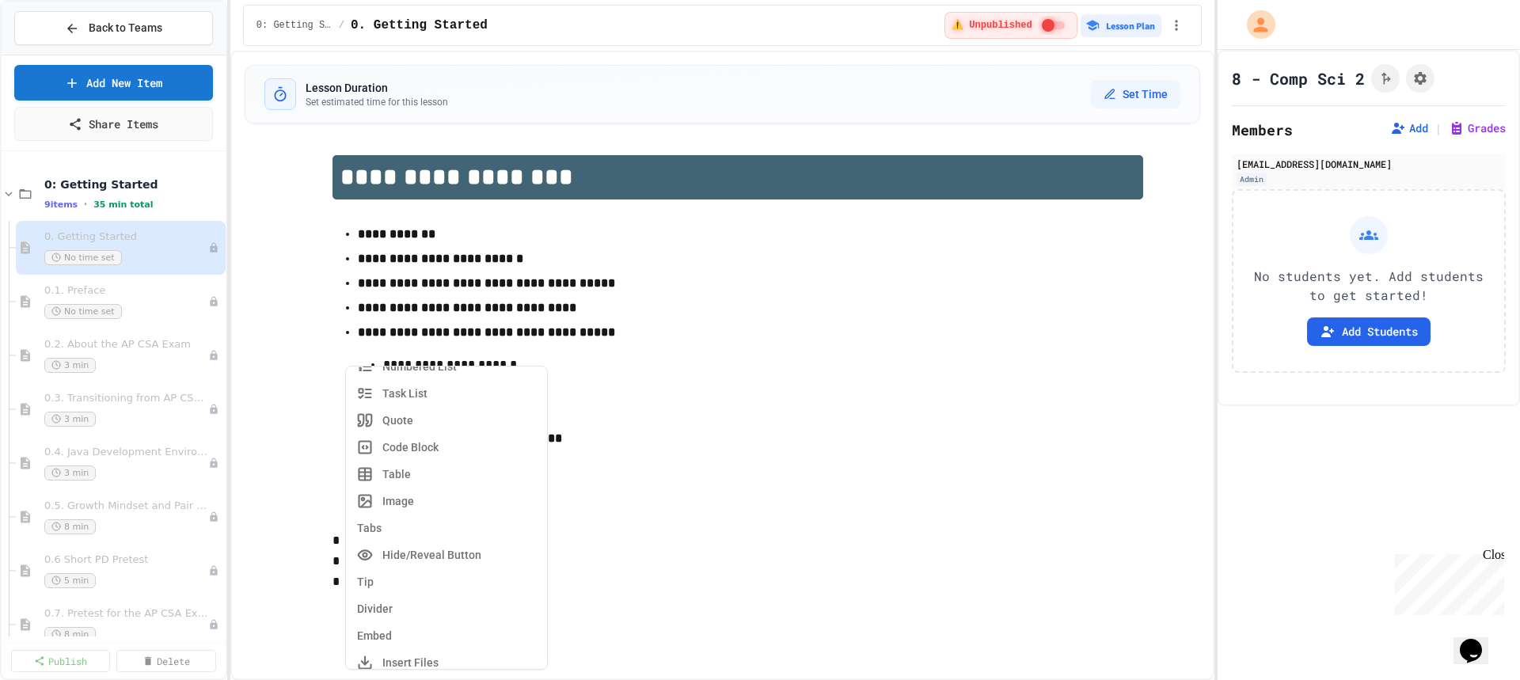
scroll to position [356, 0]
click at [783, 490] on p "**********" at bounding box center [737, 495] width 709 height 21
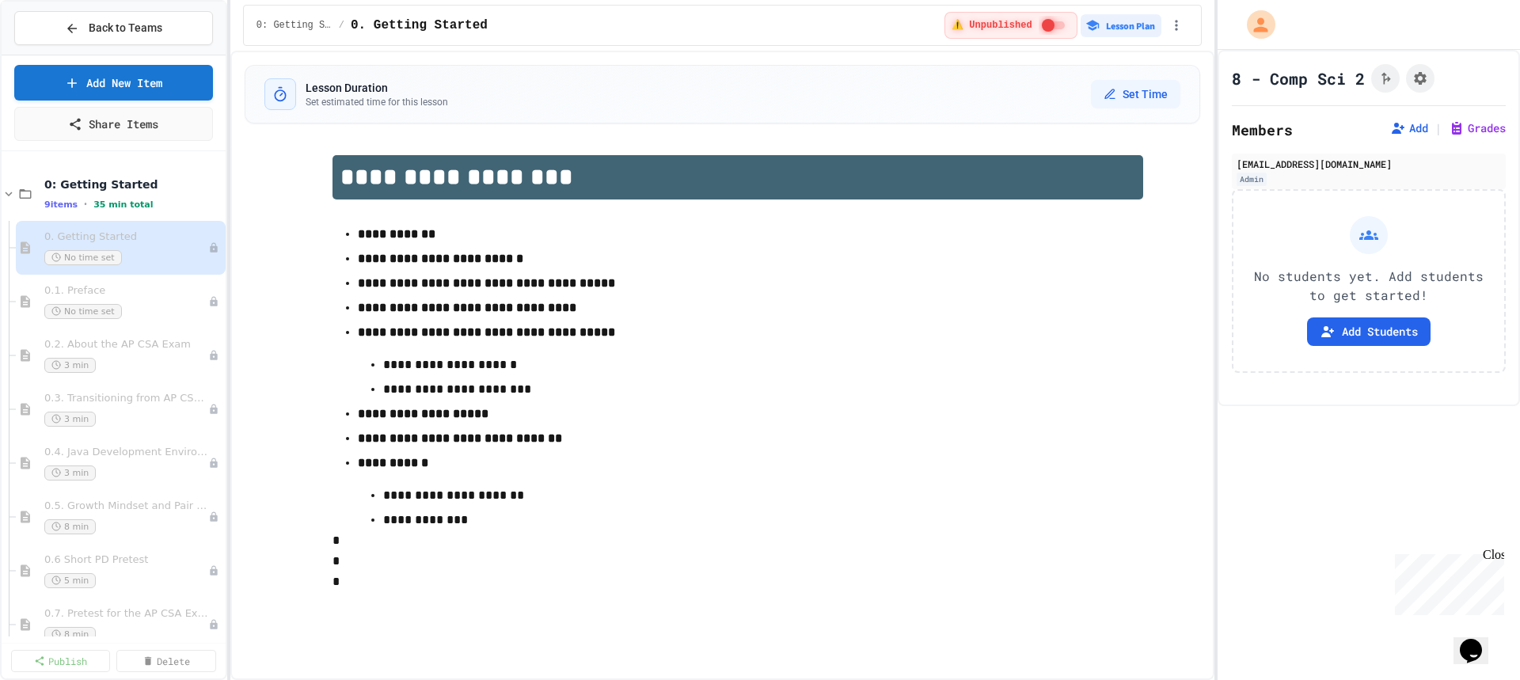
click at [381, 240] on strong "**********" at bounding box center [397, 234] width 78 height 12
click at [298, 186] on div "**********" at bounding box center [738, 384] width 924 height 458
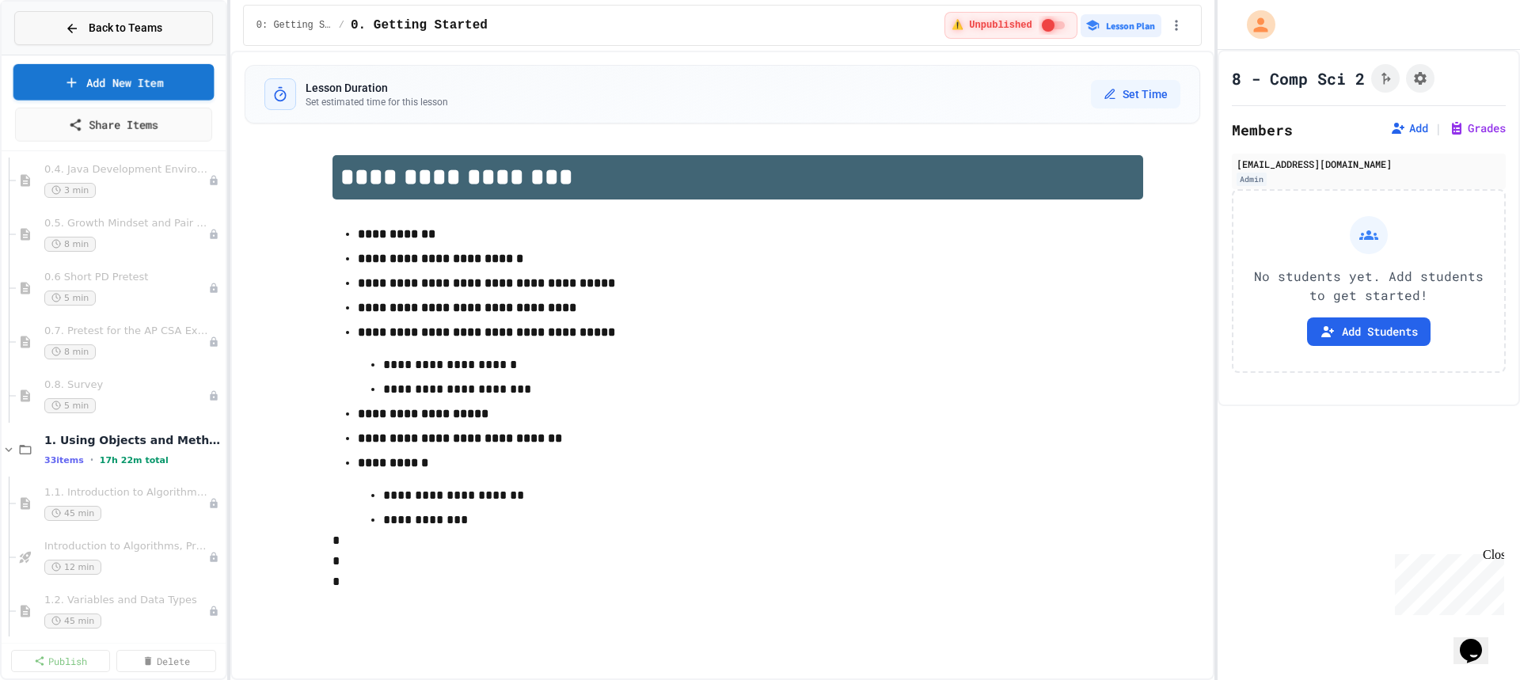
scroll to position [276, 0]
click at [150, 36] on span "Back to Teams" at bounding box center [126, 28] width 74 height 17
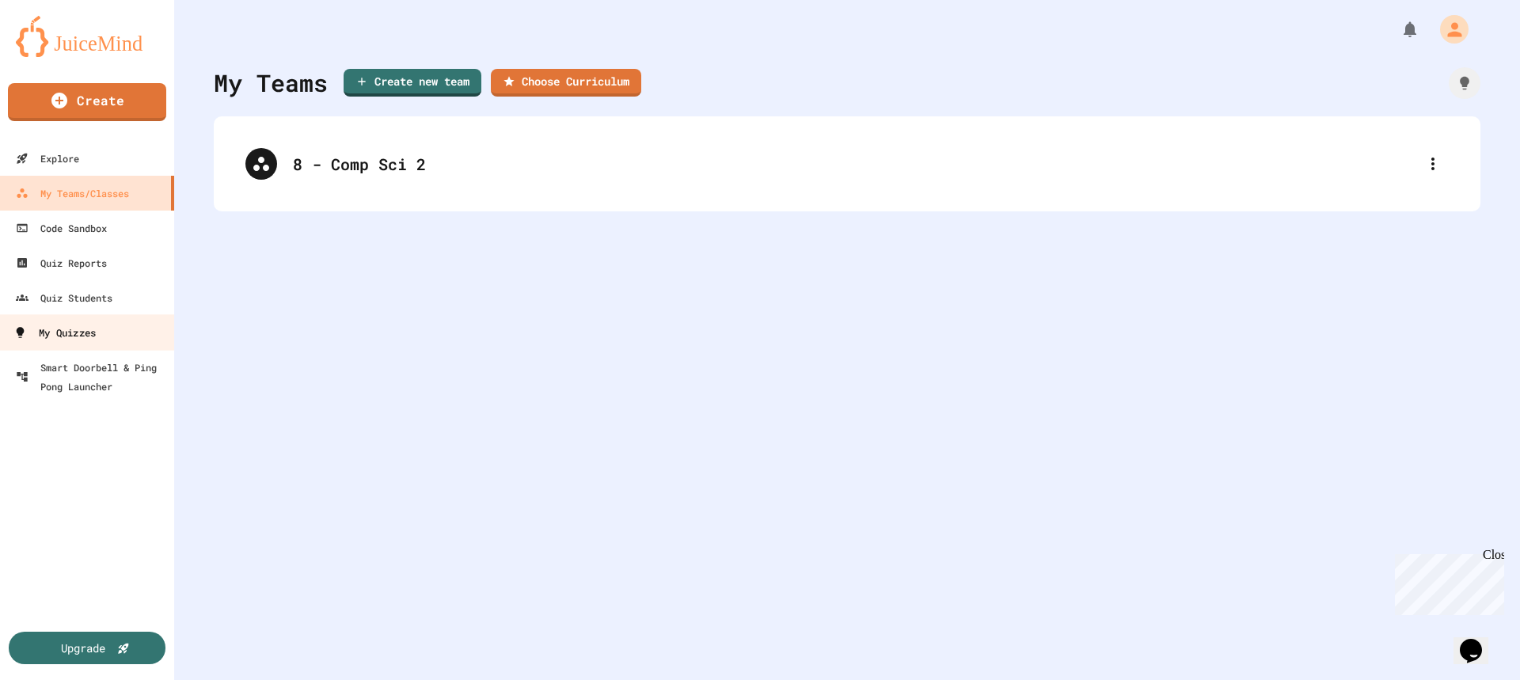
click at [47, 340] on div "My Quizzes" at bounding box center [54, 333] width 82 height 20
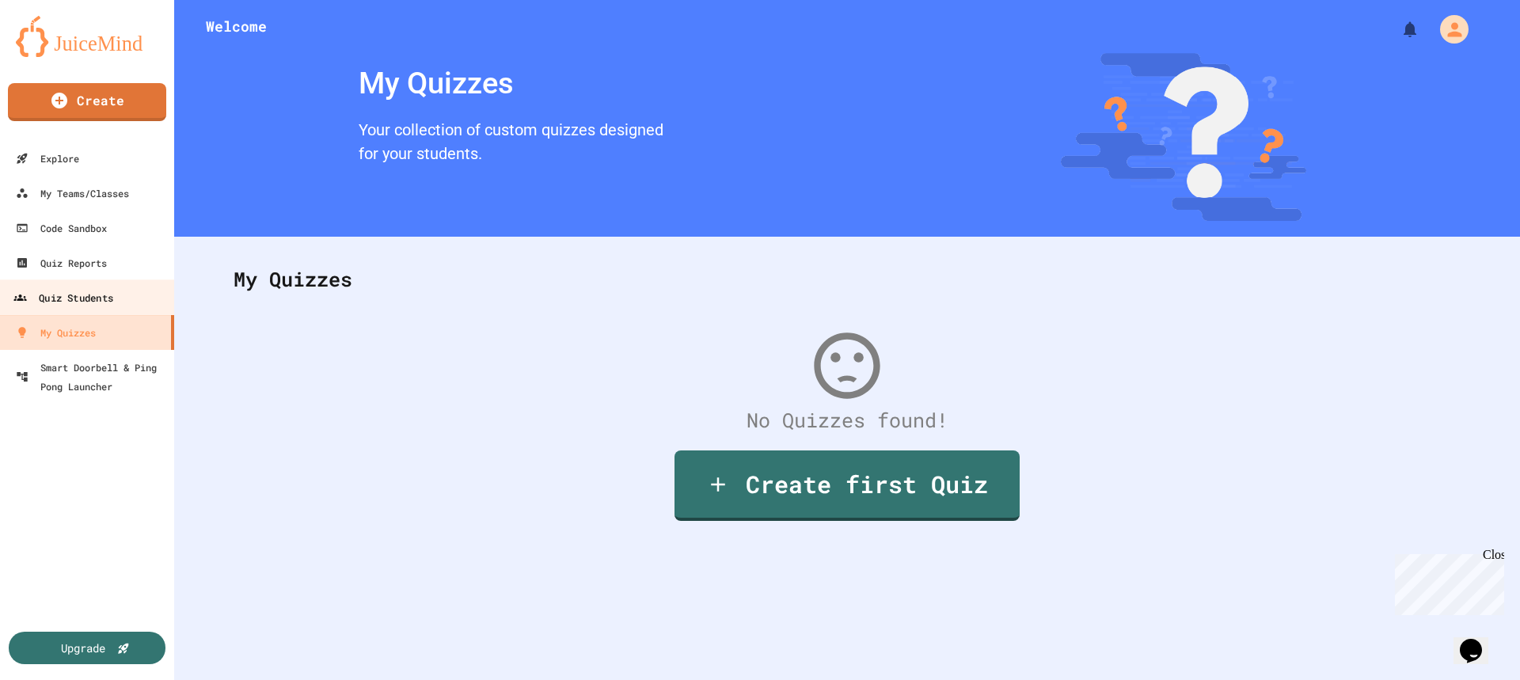
click at [86, 308] on link "Quiz Students" at bounding box center [88, 297] width 180 height 36
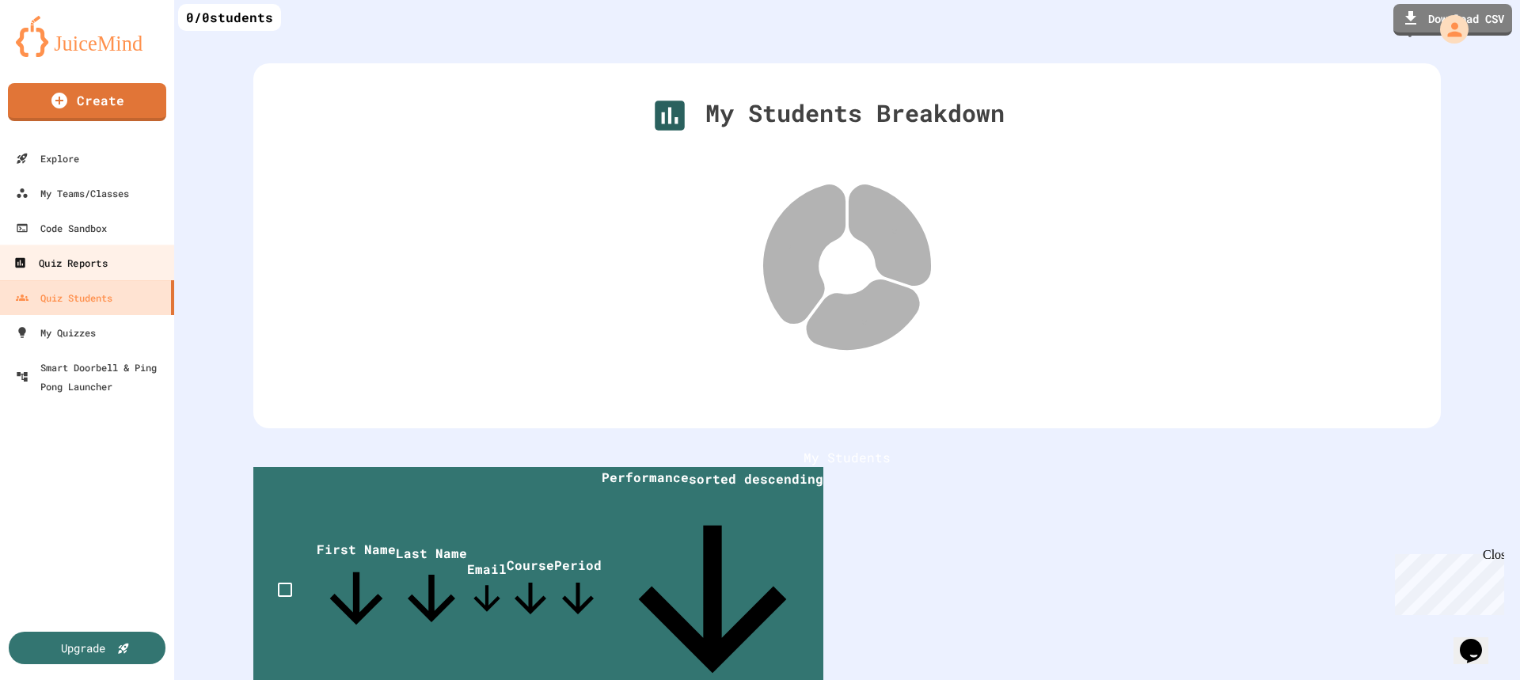
click at [74, 264] on div "Quiz Reports" at bounding box center [59, 263] width 93 height 20
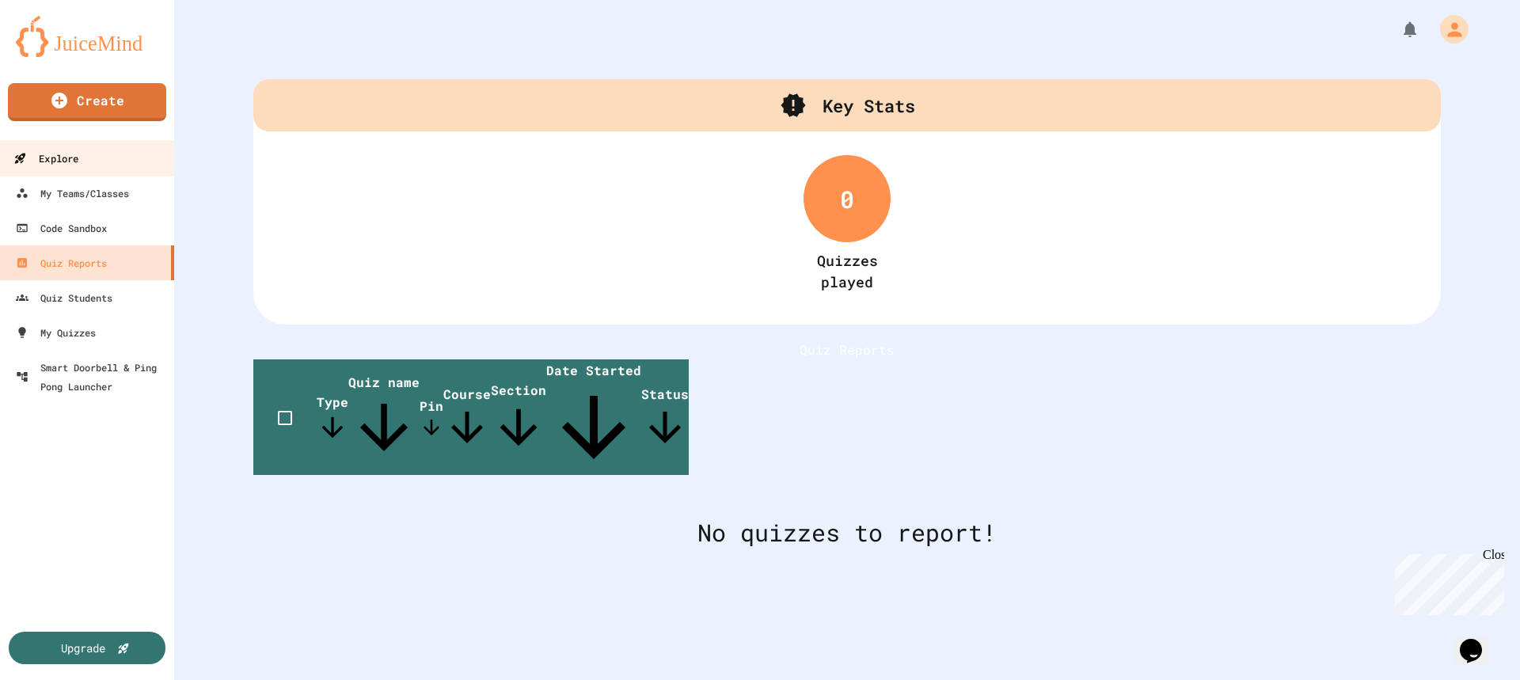
click at [91, 167] on link "Explore" at bounding box center [88, 158] width 180 height 36
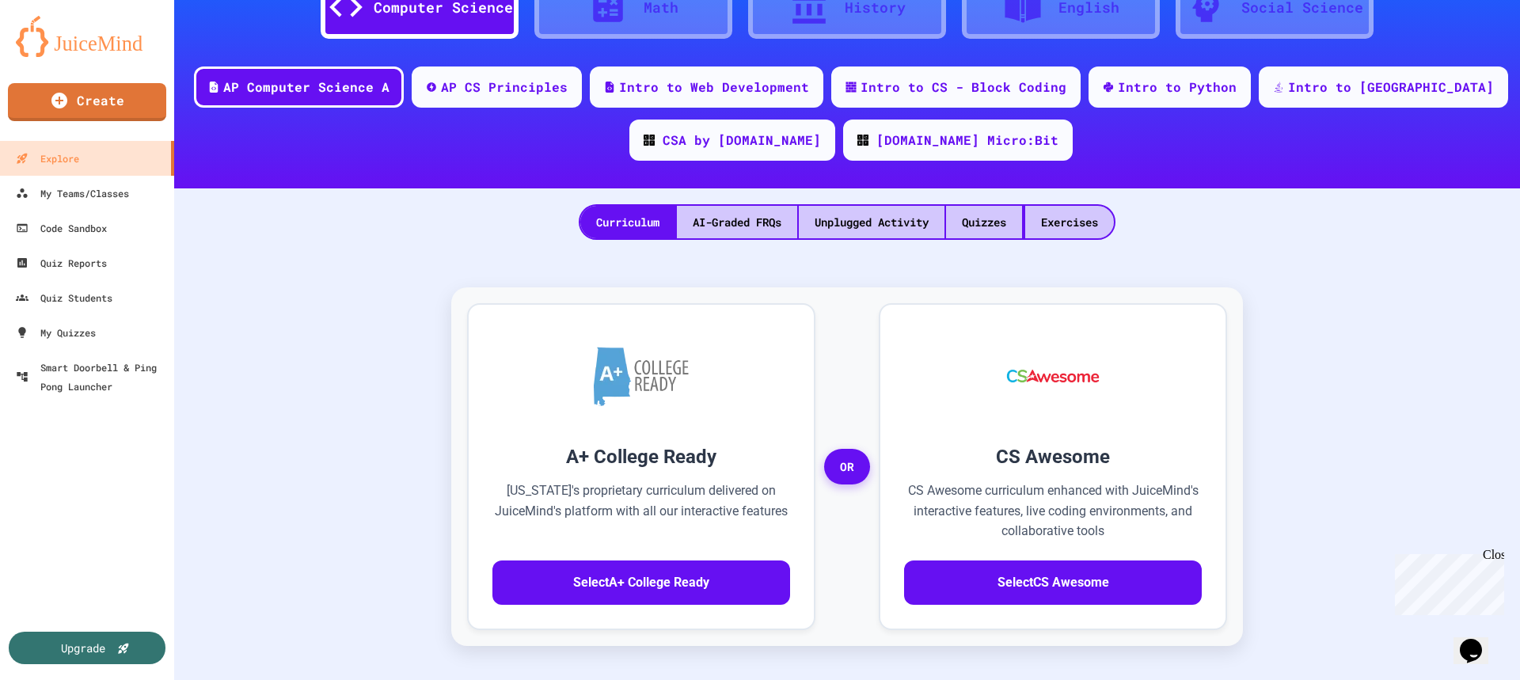
scroll to position [31, 0]
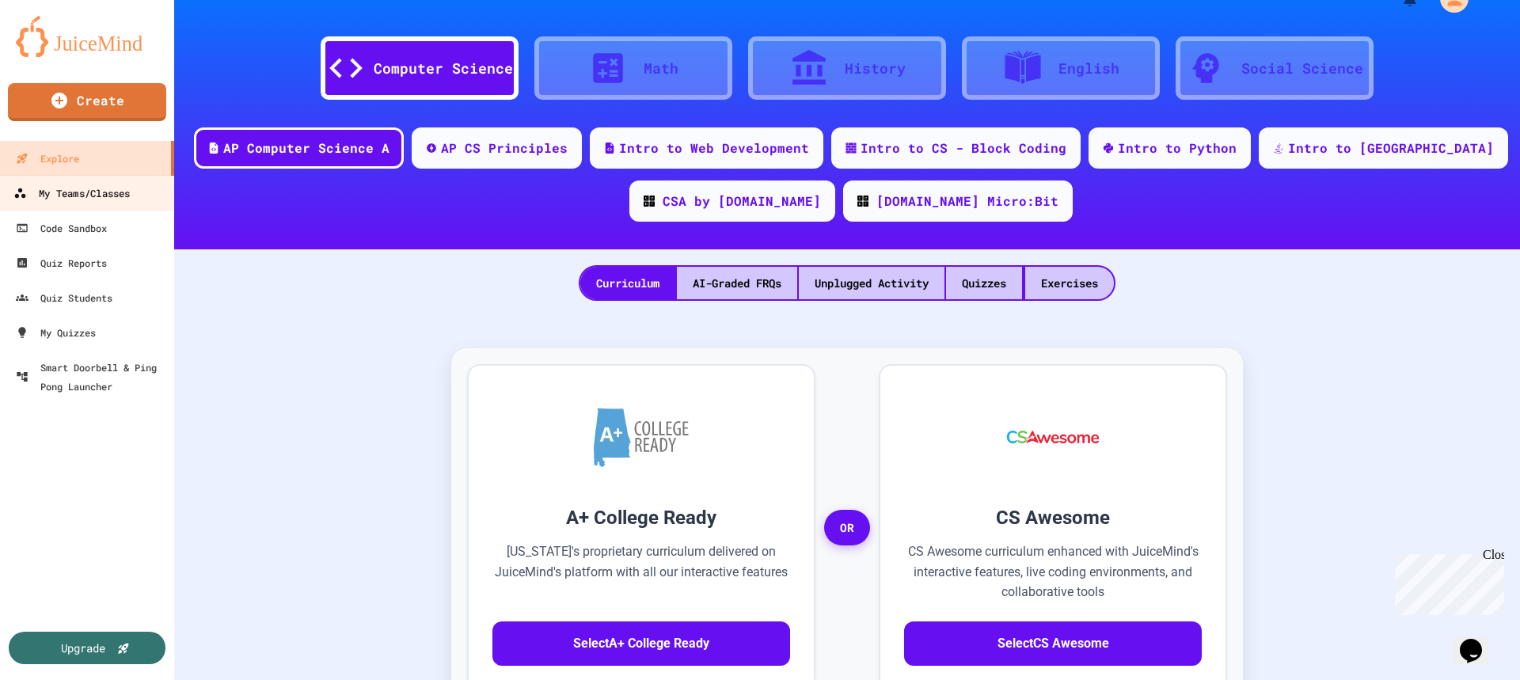
click at [74, 175] on link "My Teams/Classes" at bounding box center [88, 193] width 180 height 36
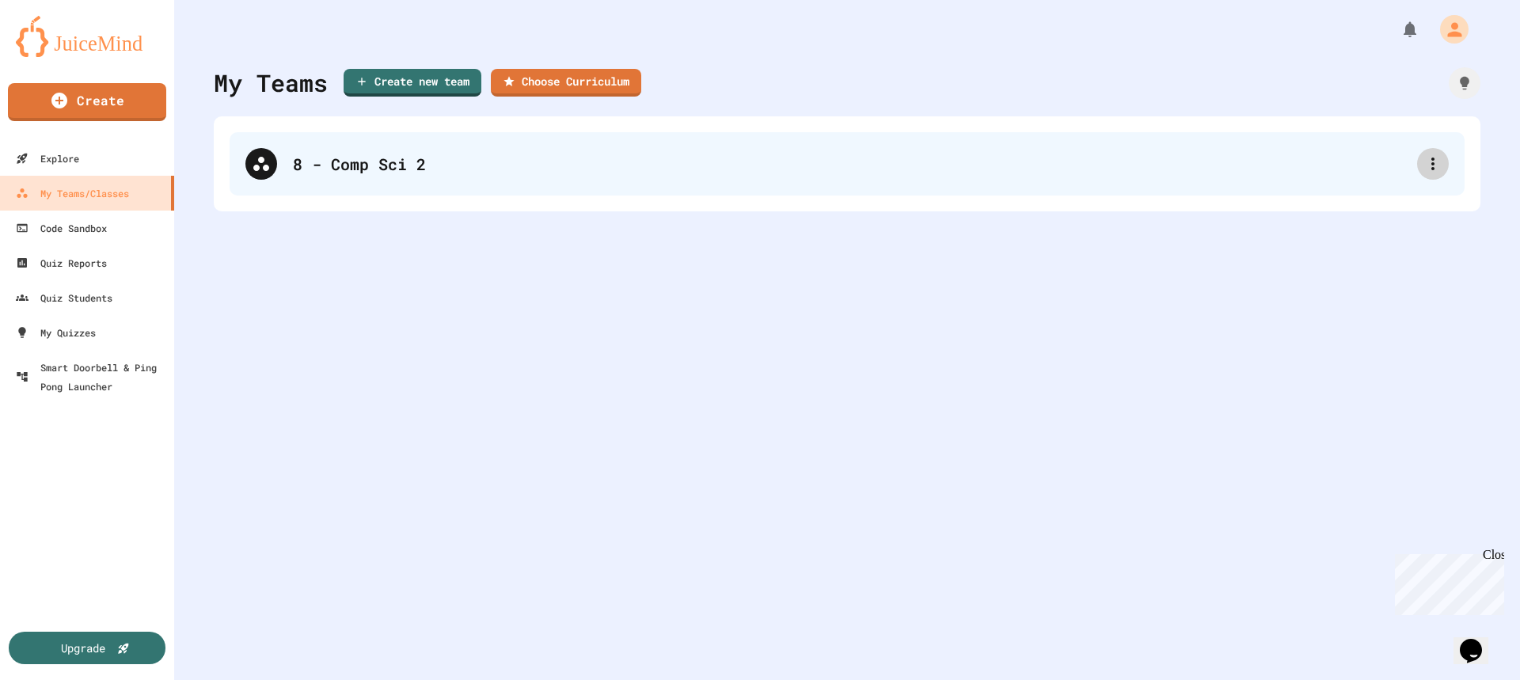
click at [1425, 172] on icon at bounding box center [1433, 163] width 19 height 19
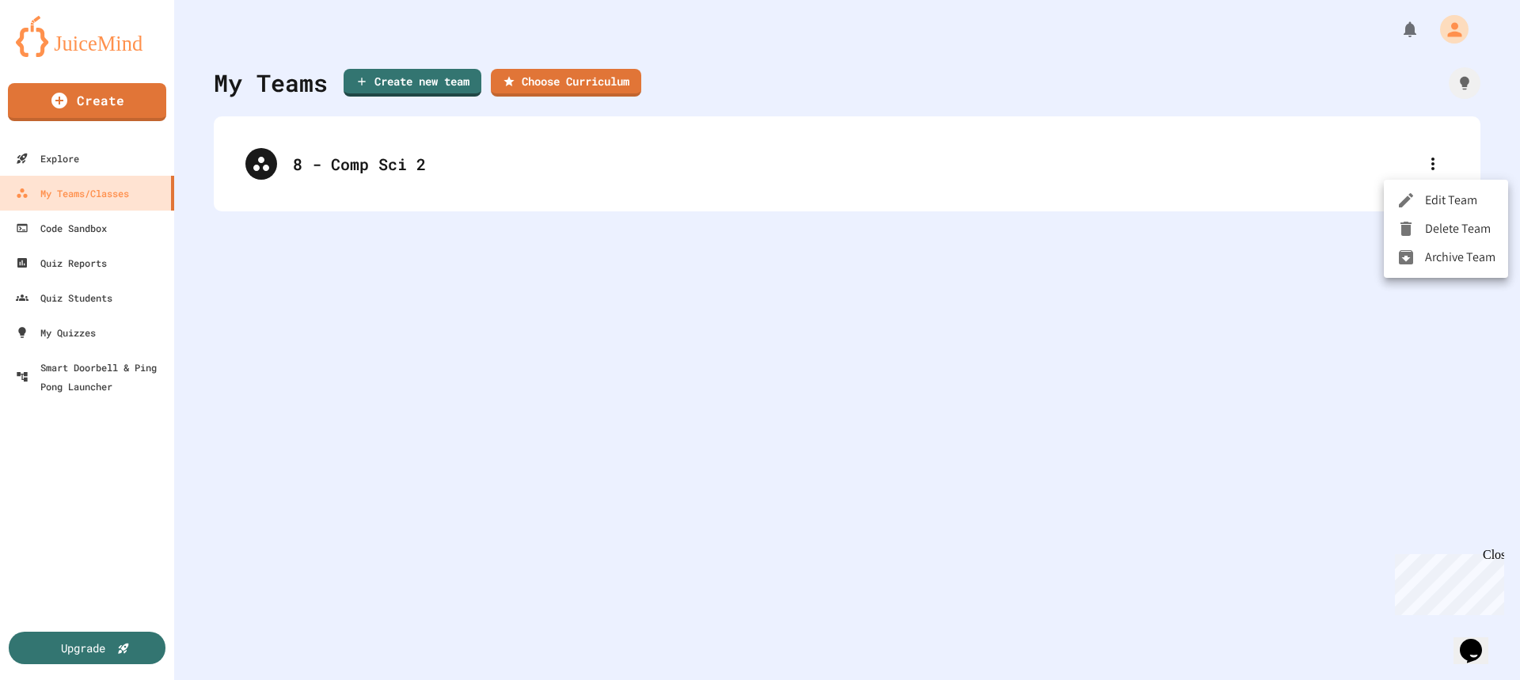
drag, startPoint x: 668, startPoint y: 257, endPoint x: 627, endPoint y: 245, distance: 43.1
click at [662, 257] on div at bounding box center [760, 340] width 1520 height 680
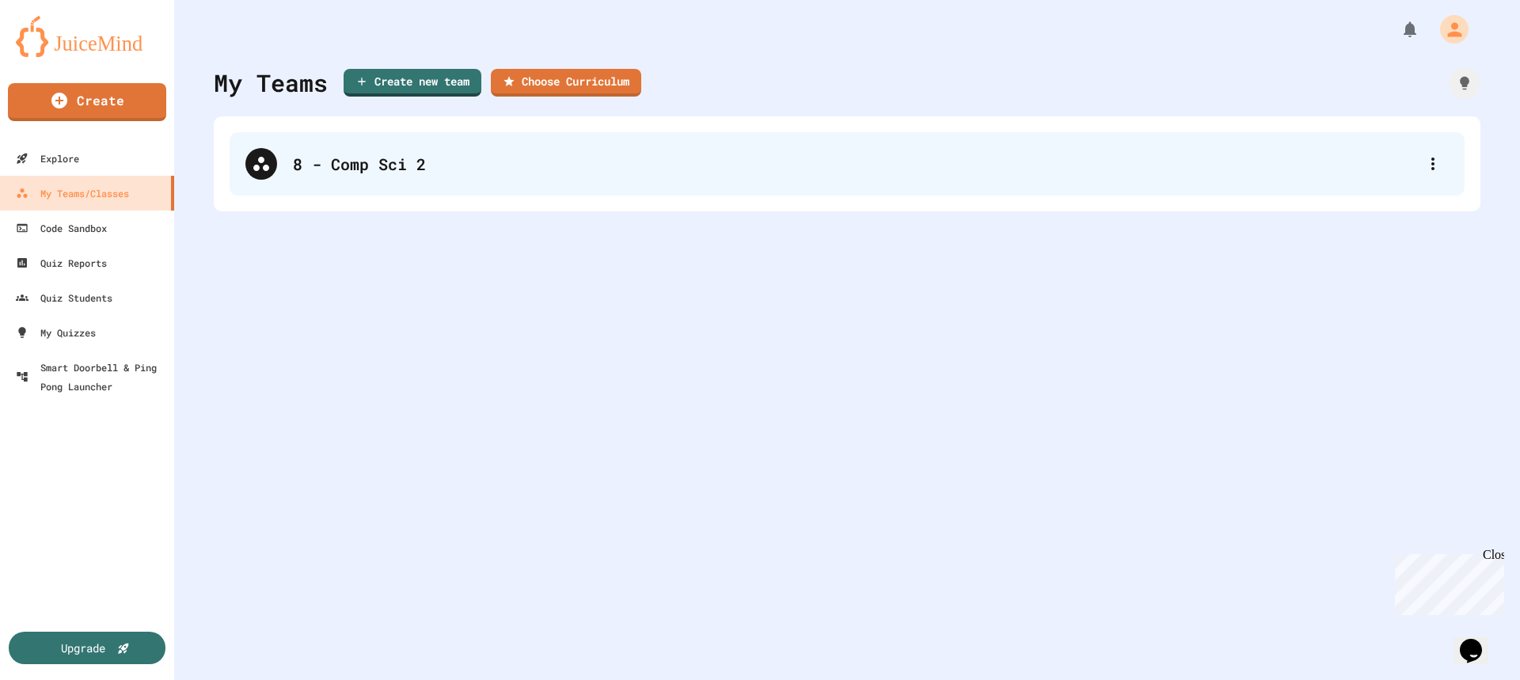
click at [418, 163] on div "8 - Comp Sci 2" at bounding box center [855, 164] width 1124 height 24
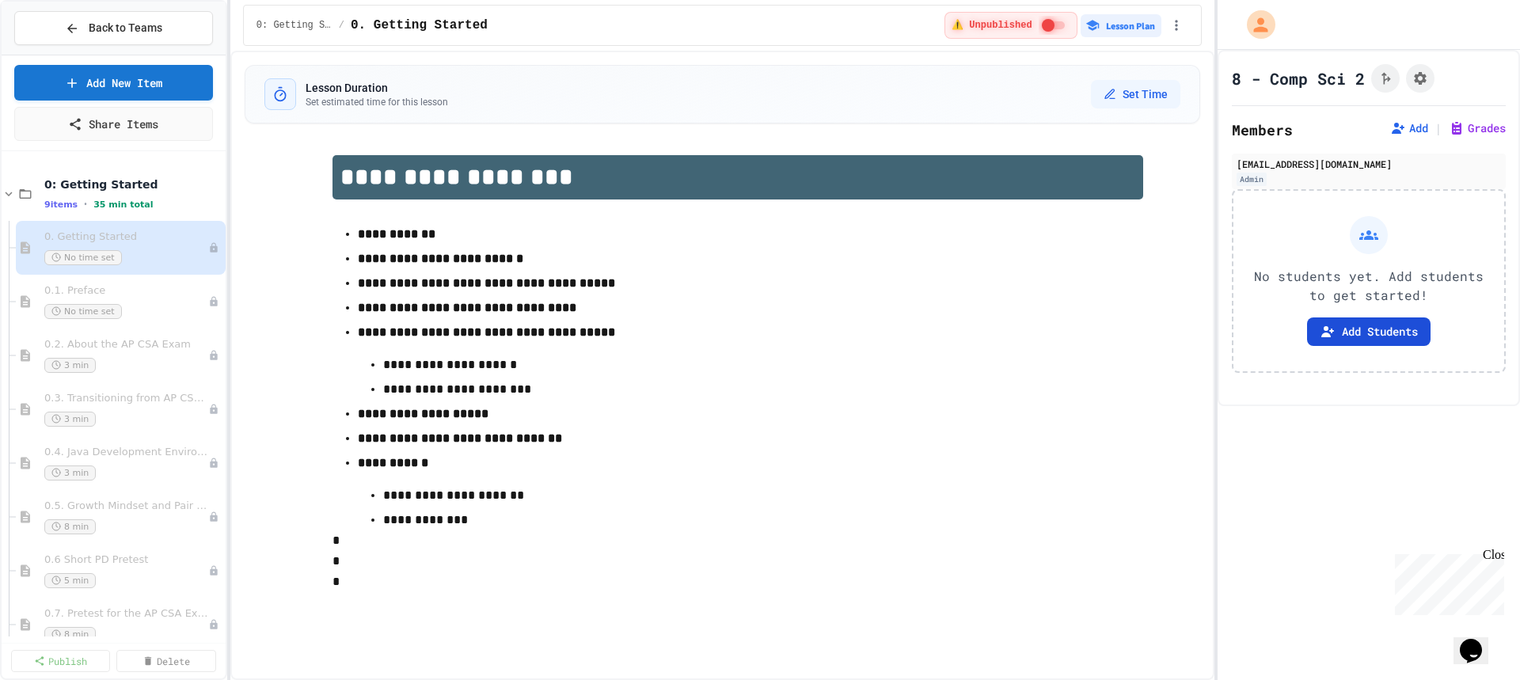
click at [1348, 319] on button "Add Students" at bounding box center [1369, 332] width 124 height 29
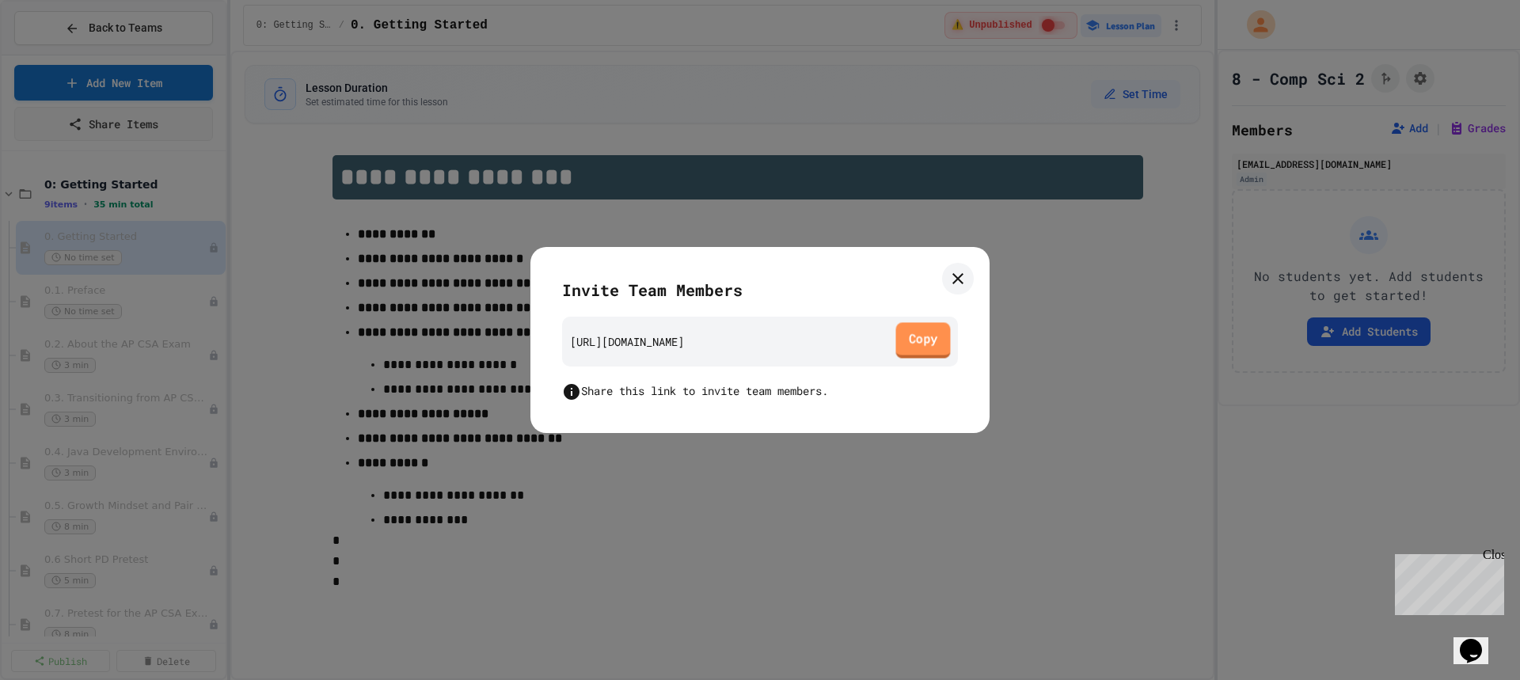
click at [916, 340] on link "Copy" at bounding box center [923, 341] width 55 height 36
click at [968, 283] on link at bounding box center [958, 279] width 32 height 32
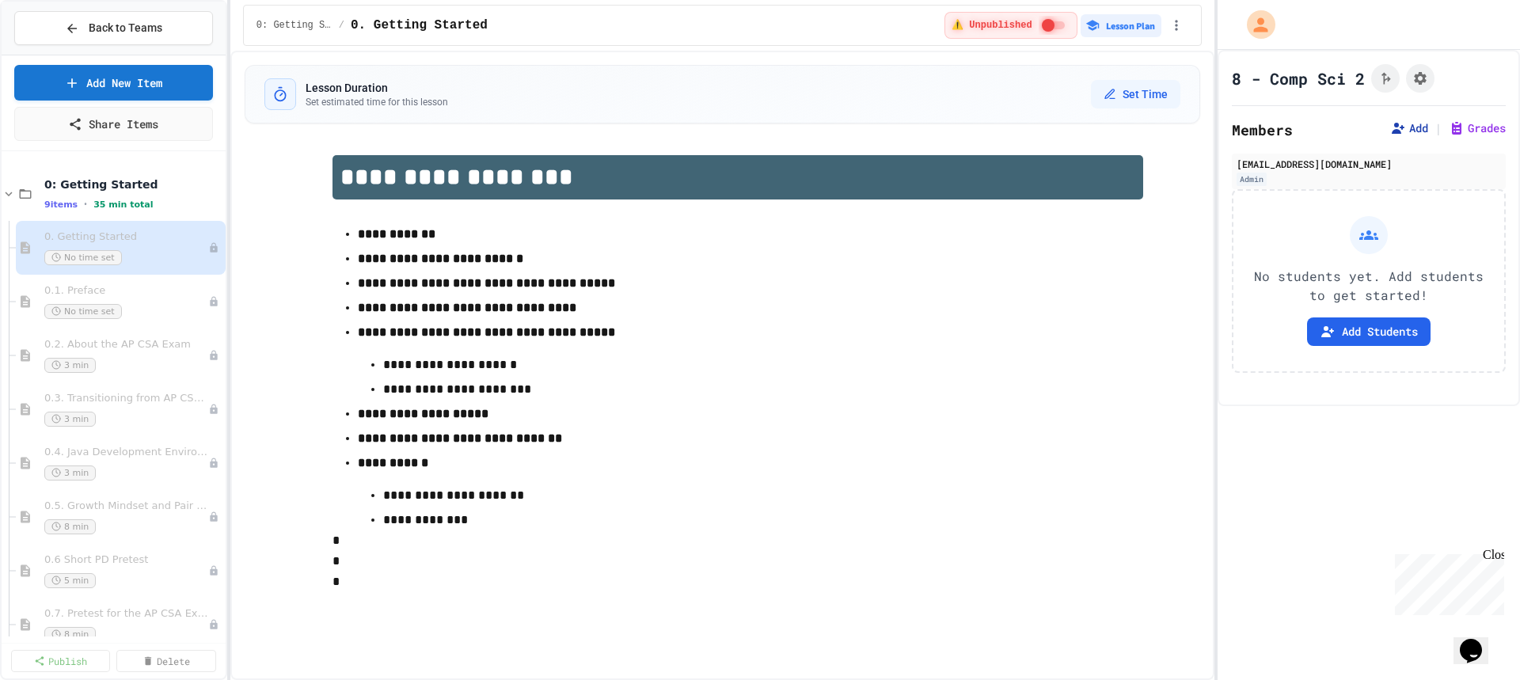
click at [1399, 133] on icon at bounding box center [1398, 128] width 16 height 16
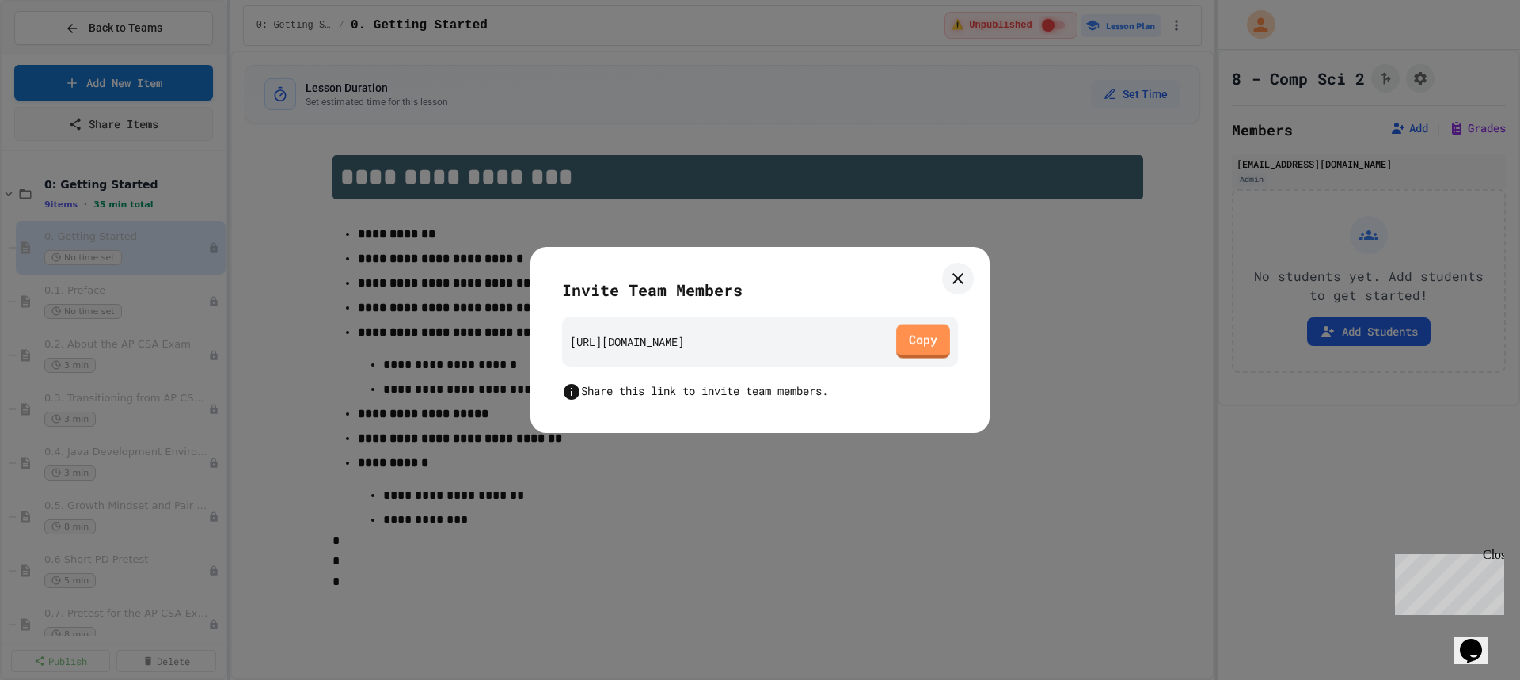
click at [959, 277] on icon at bounding box center [958, 278] width 11 height 11
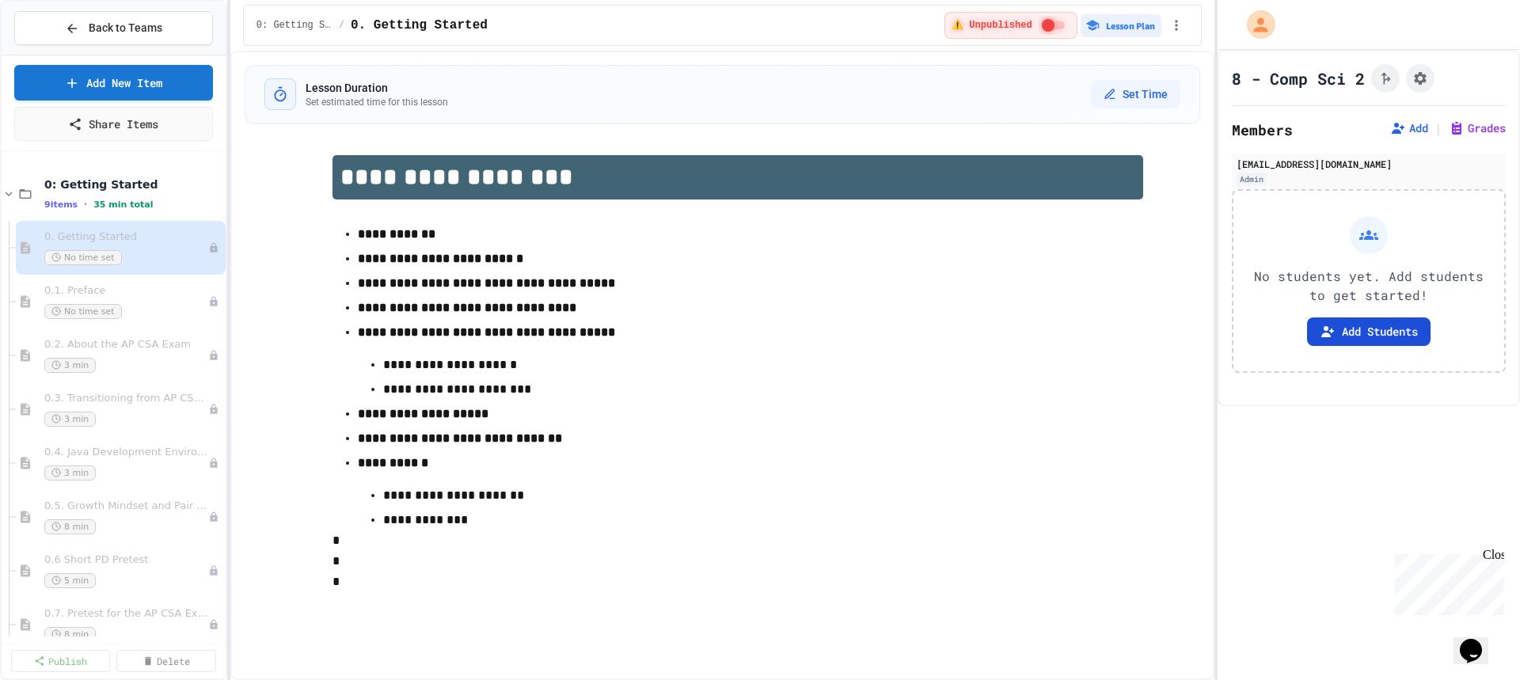
click at [1369, 337] on button "Add Students" at bounding box center [1369, 332] width 124 height 29
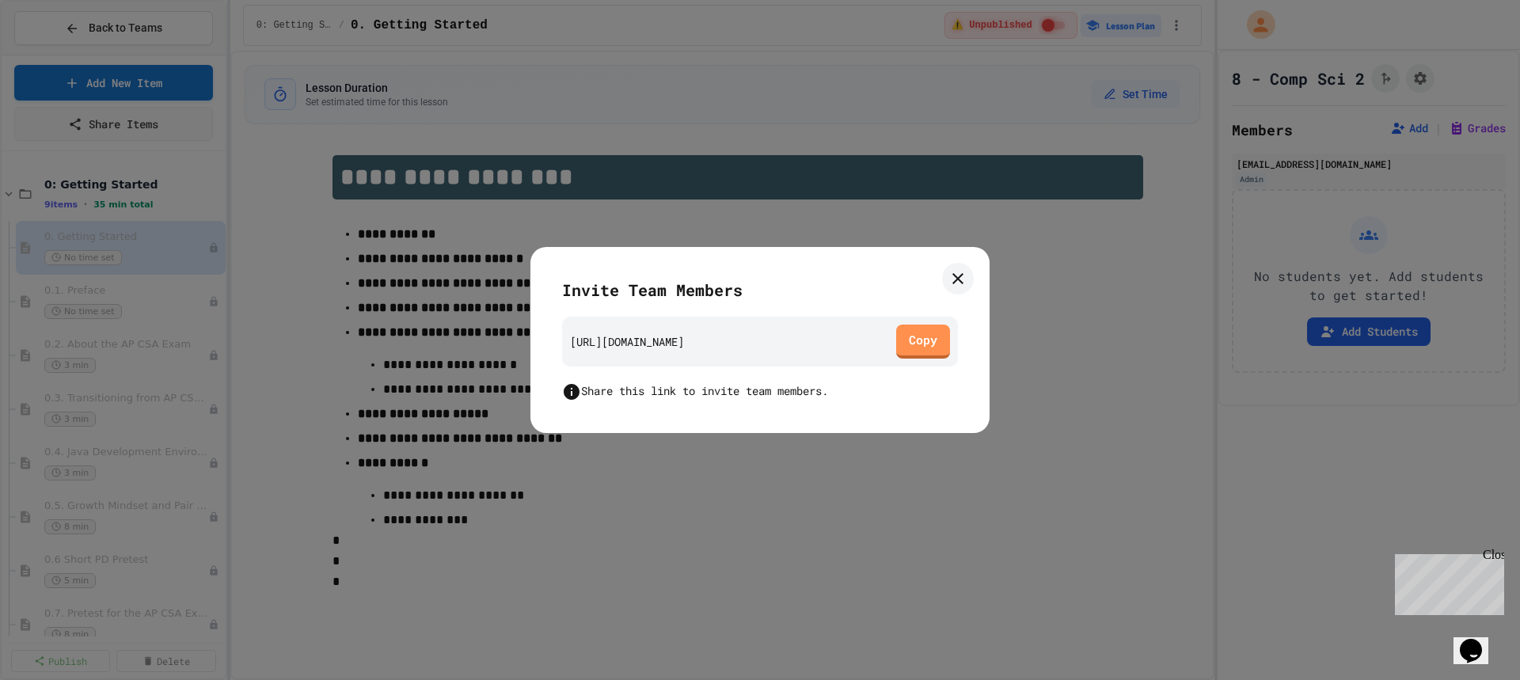
click at [943, 333] on link "Copy" at bounding box center [923, 342] width 54 height 34
click at [960, 284] on icon at bounding box center [958, 278] width 19 height 19
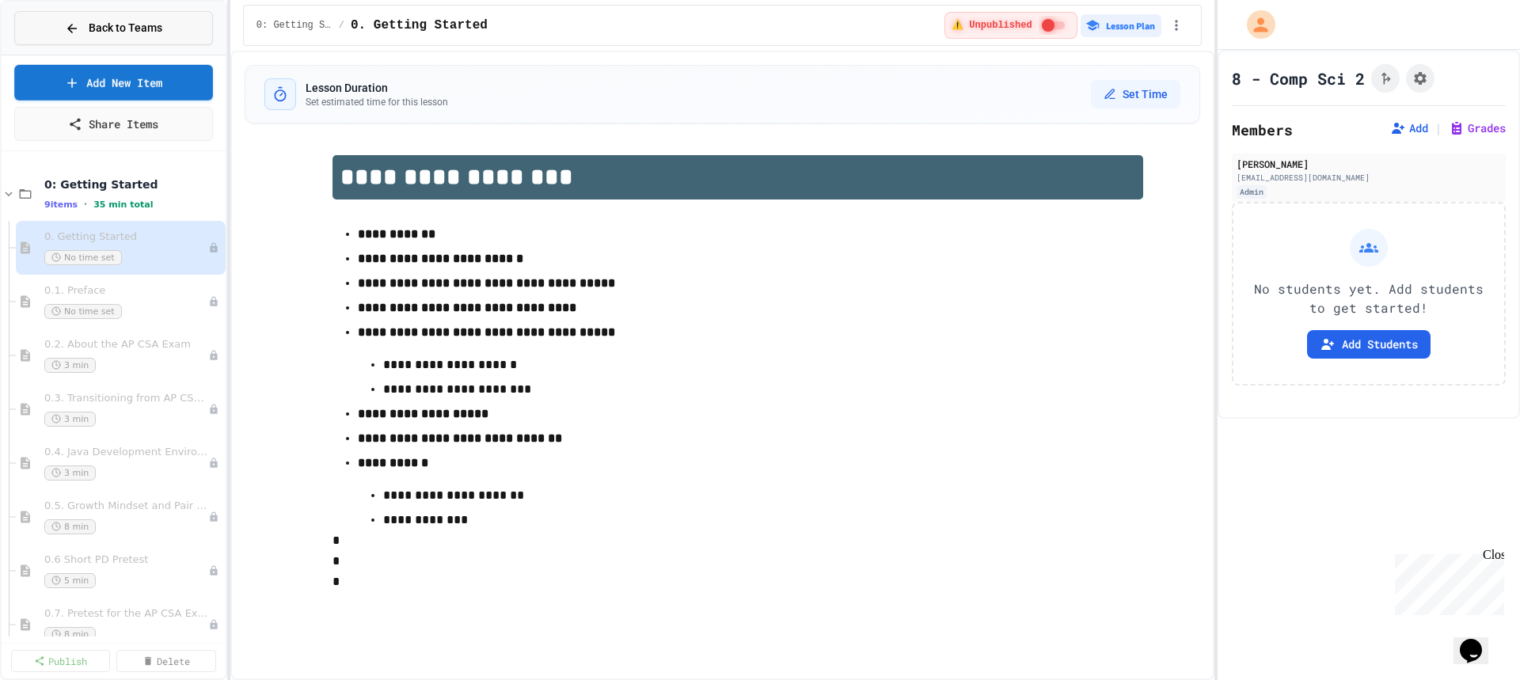
click at [149, 26] on span "Back to Teams" at bounding box center [126, 28] width 74 height 17
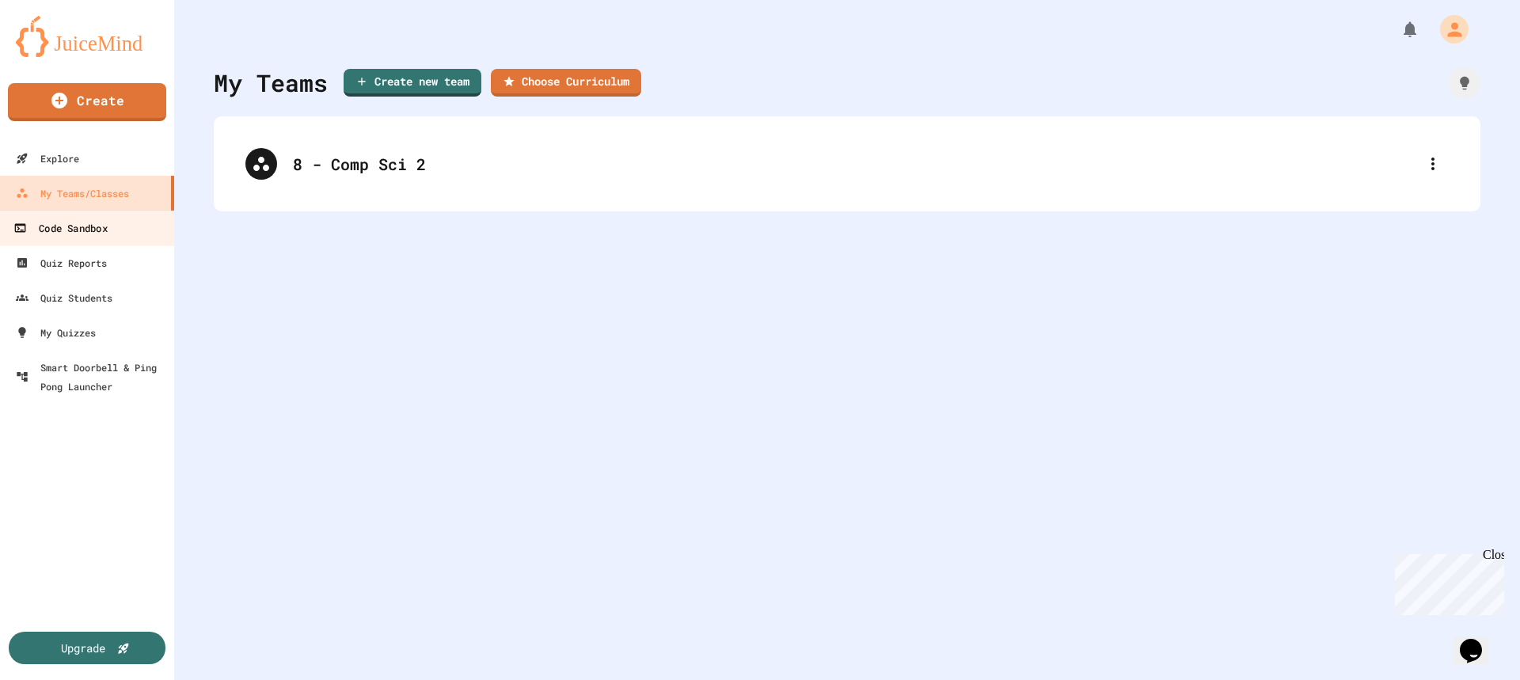
click at [74, 228] on div "Code Sandbox" at bounding box center [59, 229] width 93 height 20
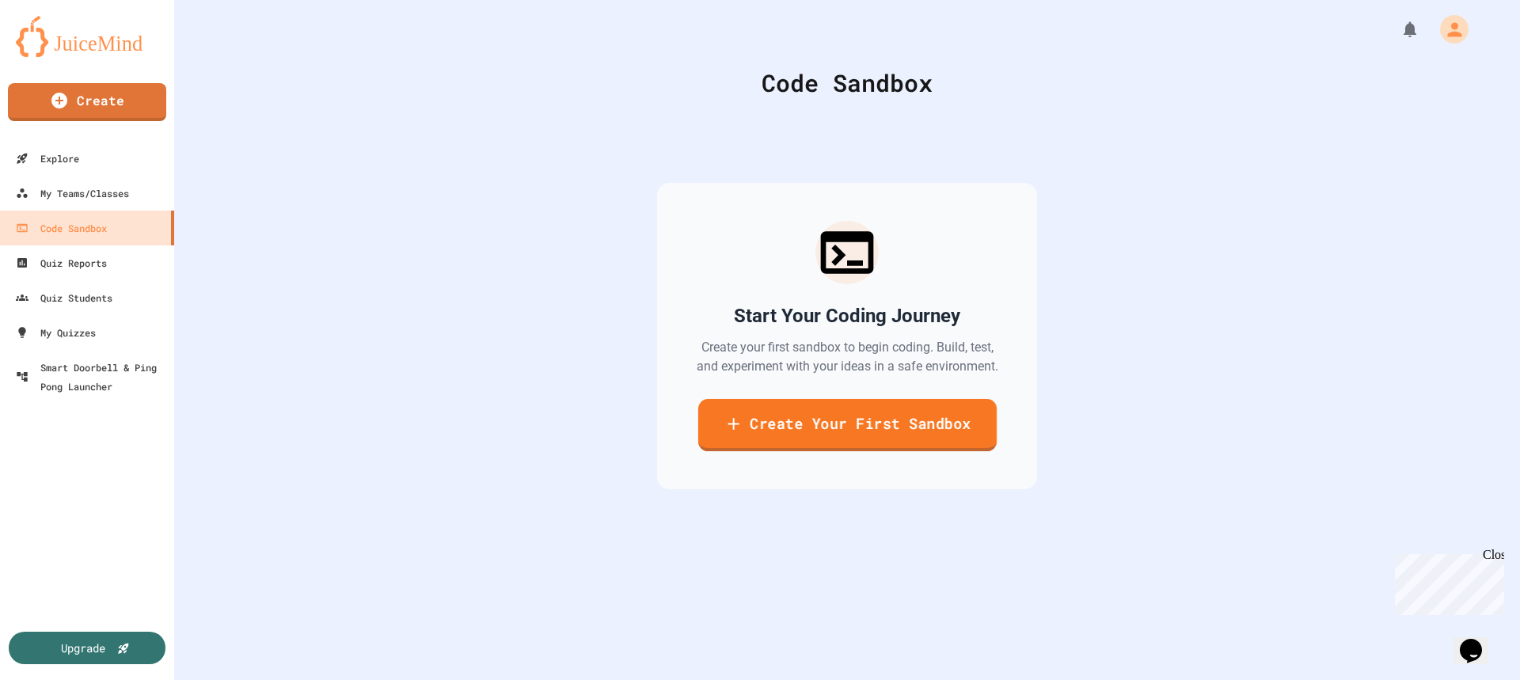
click at [846, 435] on link "Create Your First Sandbox" at bounding box center [847, 425] width 298 height 52
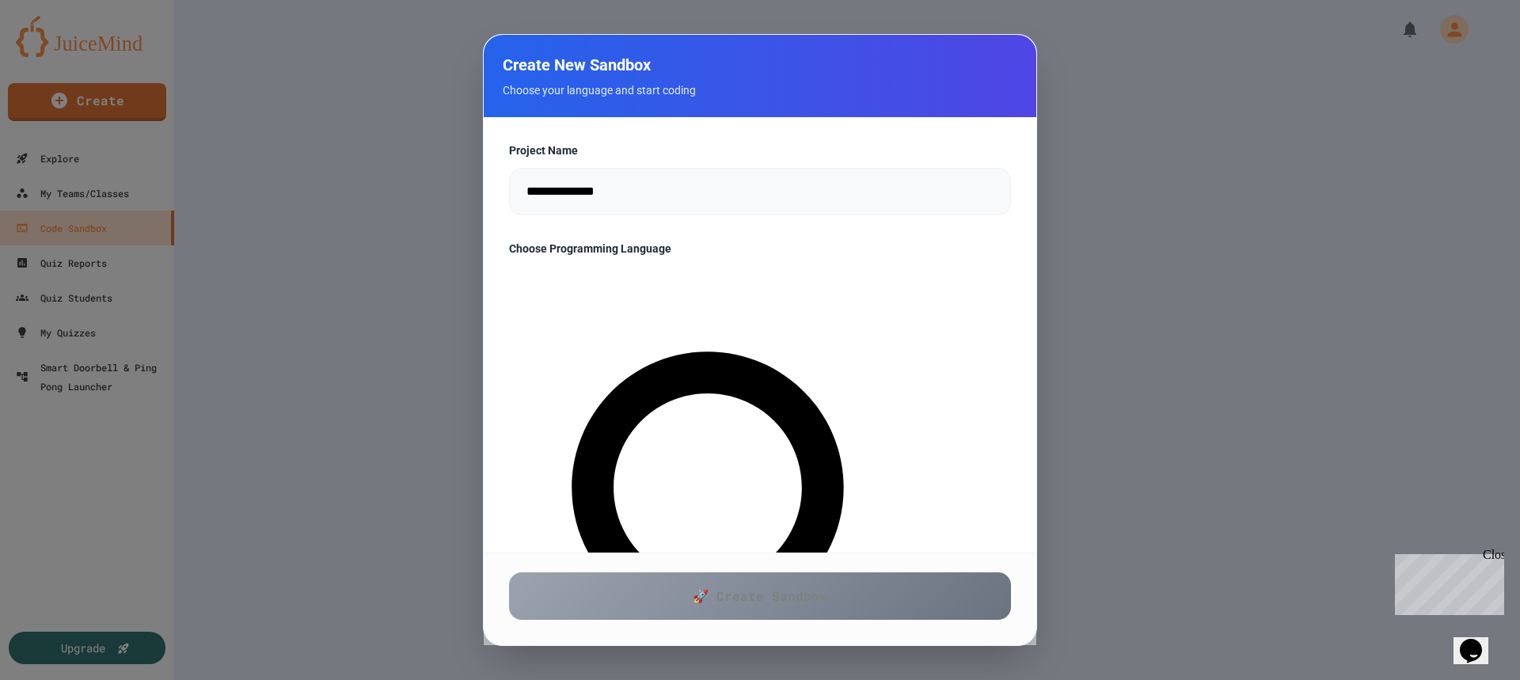
click at [371, 211] on div at bounding box center [760, 340] width 1520 height 680
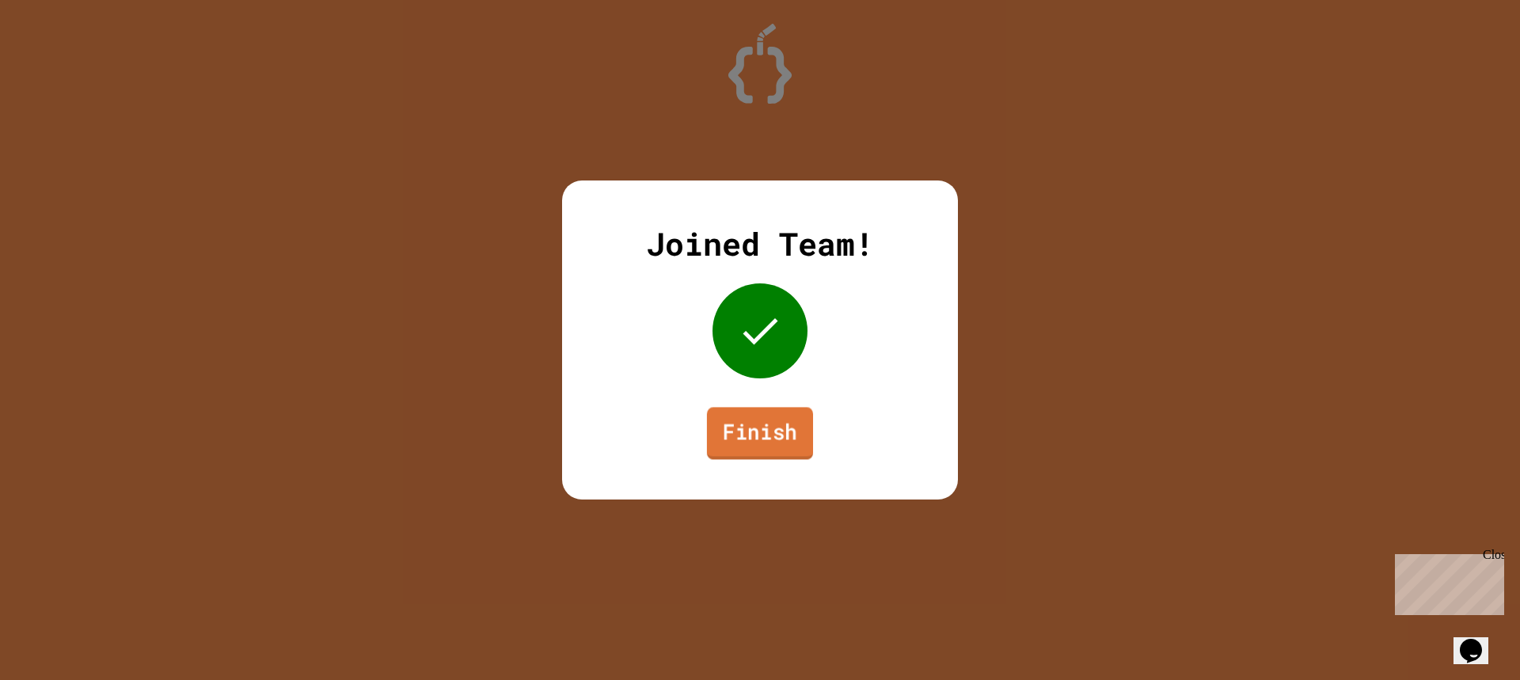
click at [765, 434] on link "Finish" at bounding box center [760, 433] width 106 height 52
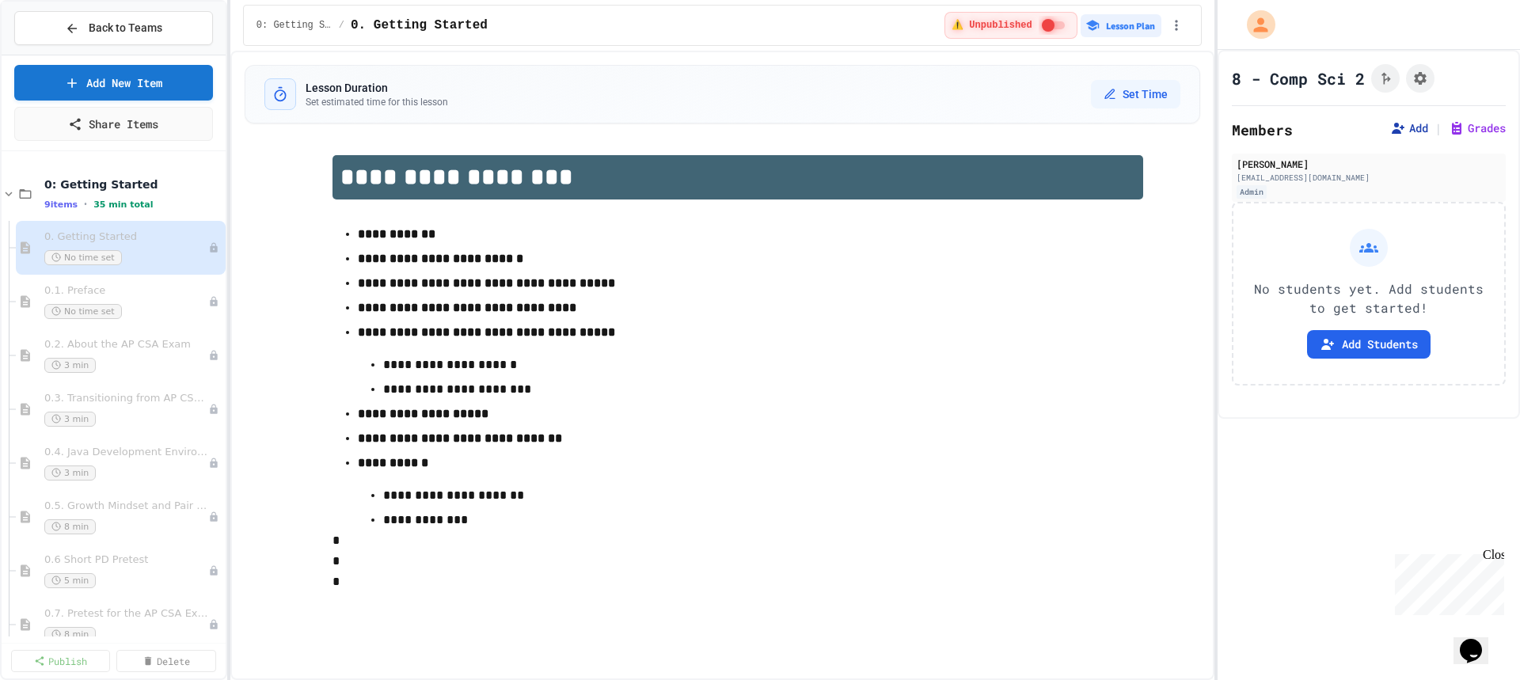
click at [1415, 131] on button "Add" at bounding box center [1409, 128] width 38 height 16
drag, startPoint x: 964, startPoint y: 273, endPoint x: 949, endPoint y: 275, distance: 14.3
